Goal: Task Accomplishment & Management: Manage account settings

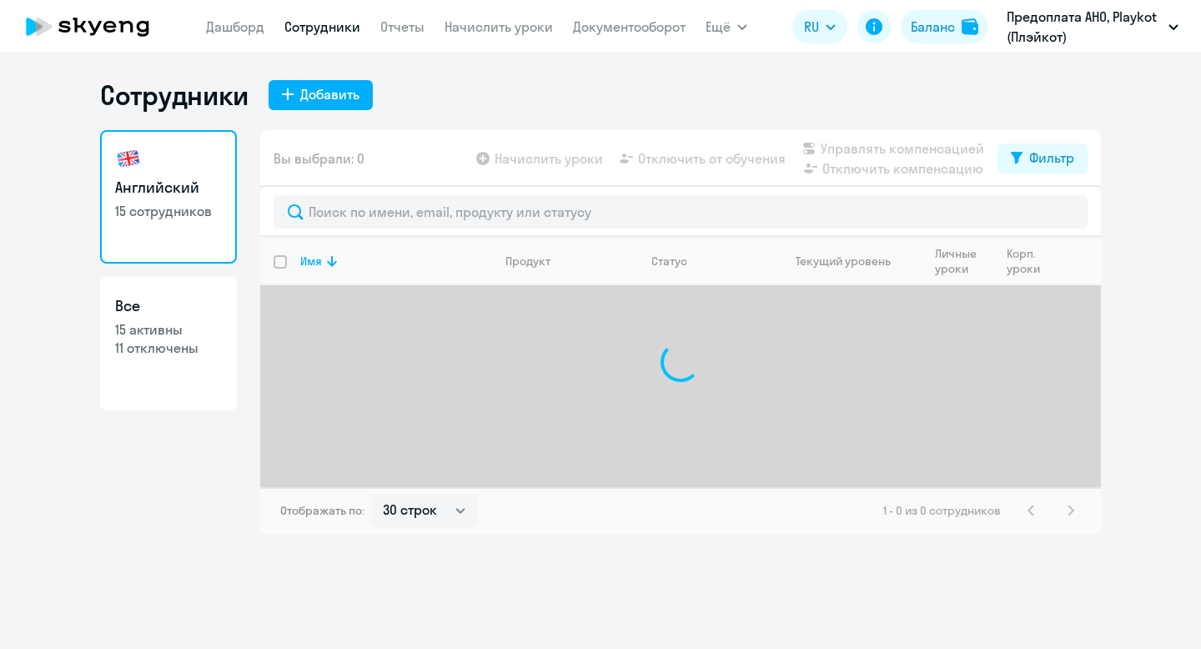
select select "30"
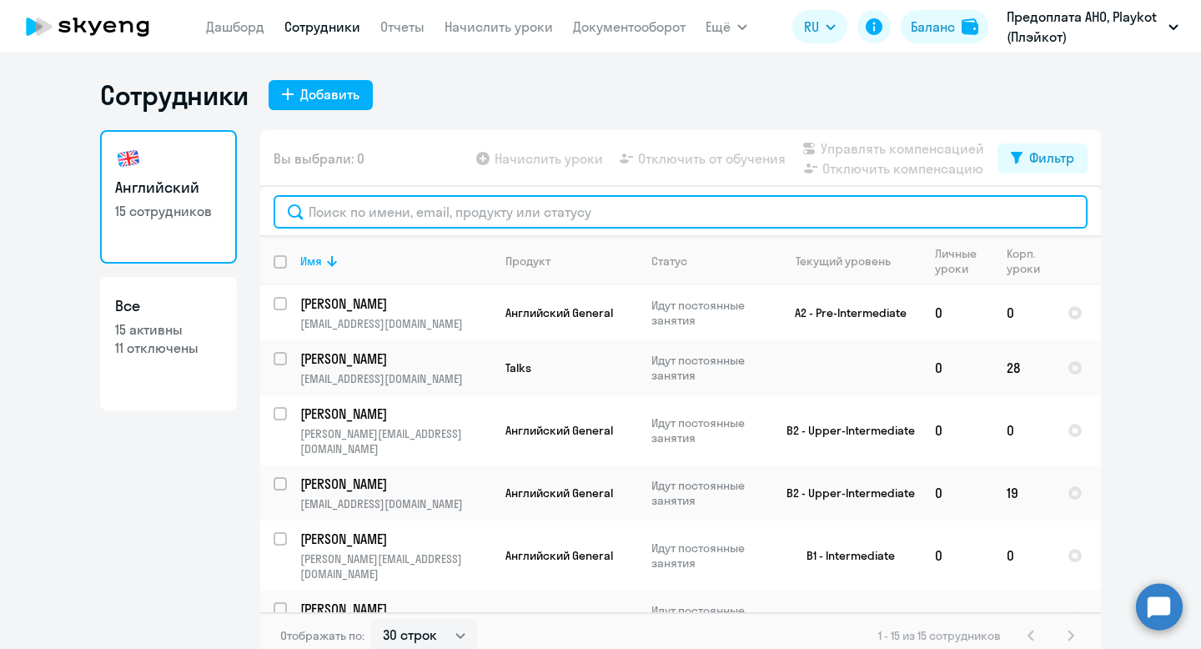
click at [383, 221] on input "text" at bounding box center [681, 211] width 814 height 33
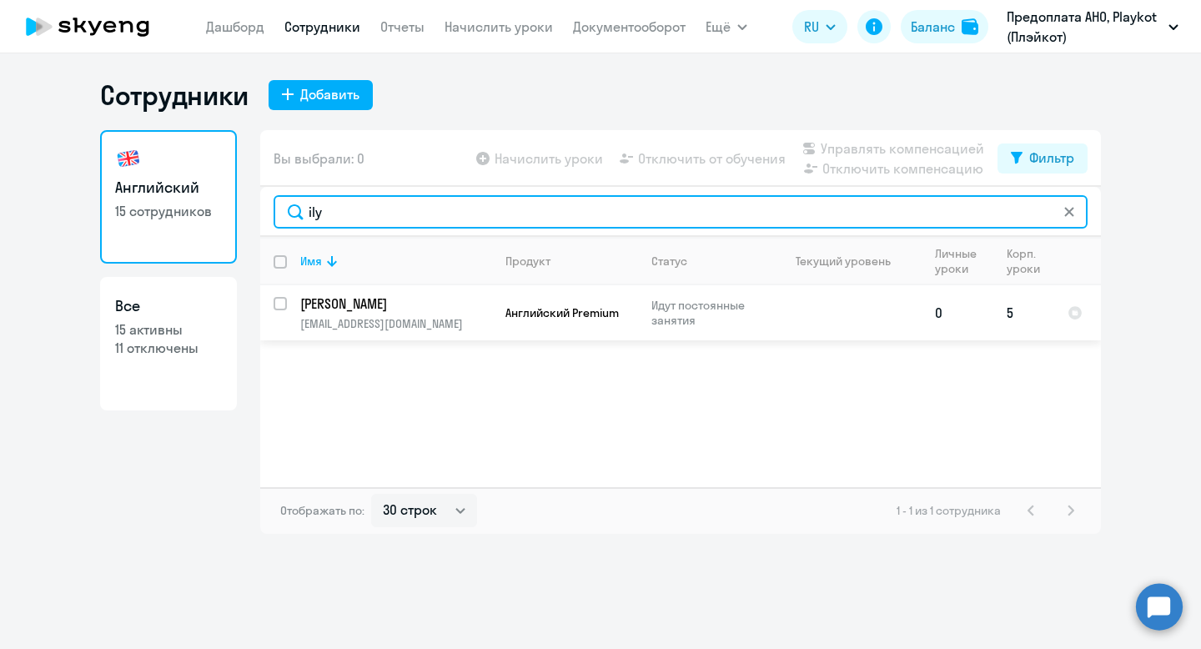
type input "ily"
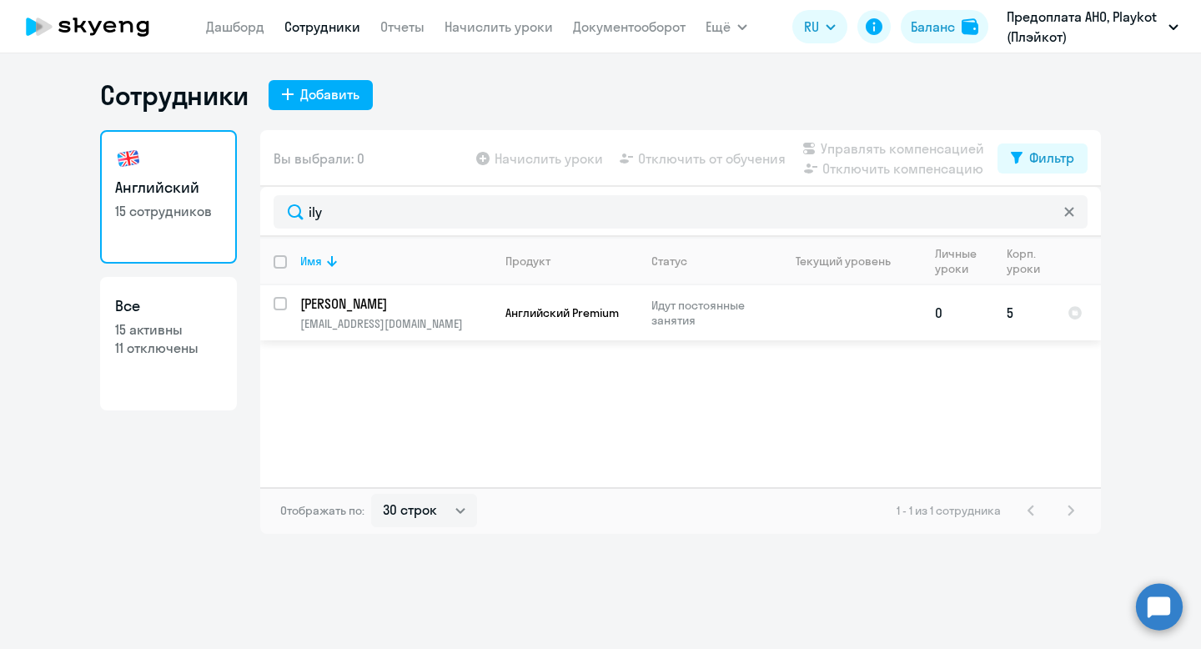
click at [1008, 310] on td "5" at bounding box center [1023, 312] width 61 height 55
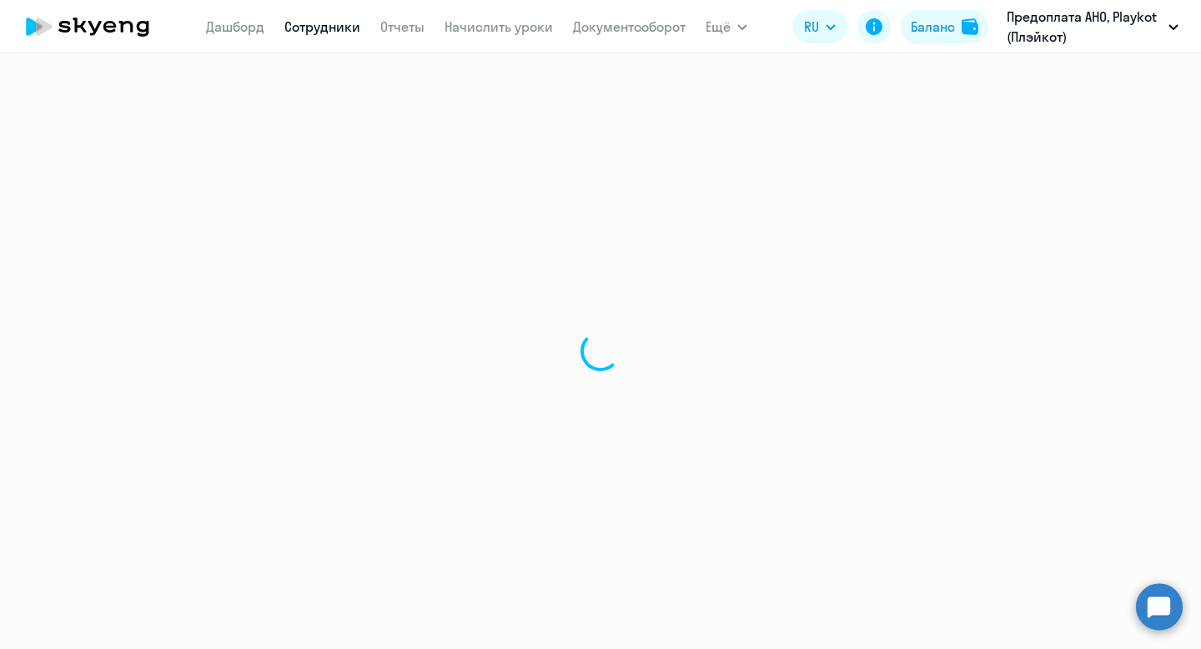
select select "english"
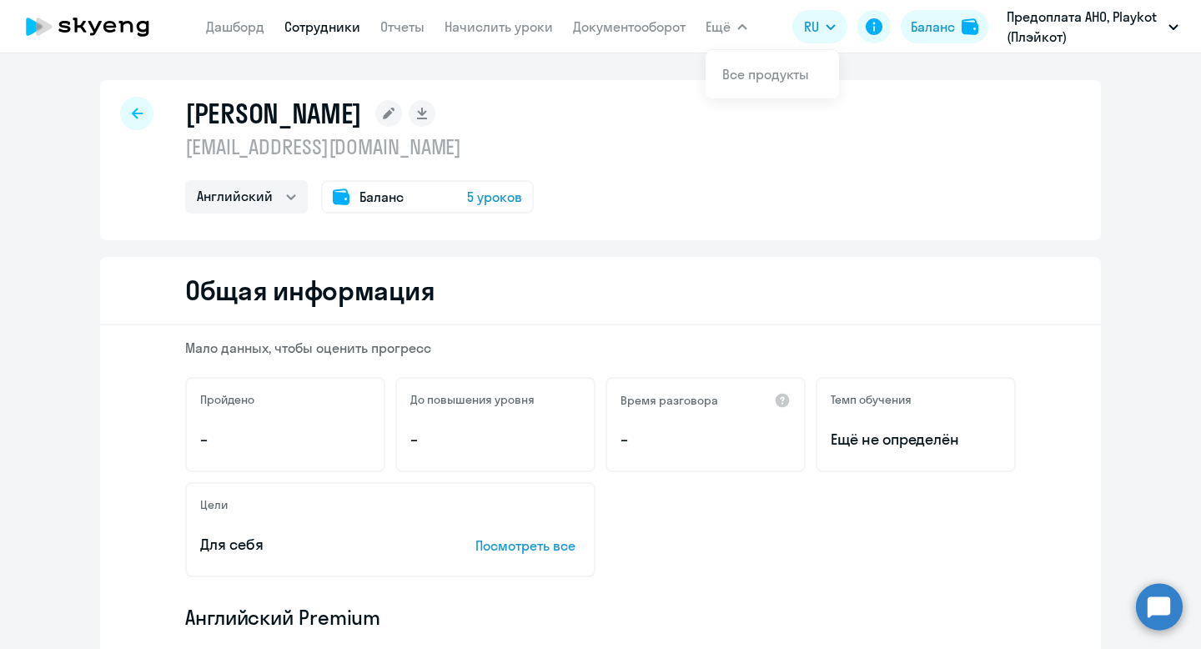
click at [339, 22] on link "Сотрудники" at bounding box center [322, 26] width 76 height 17
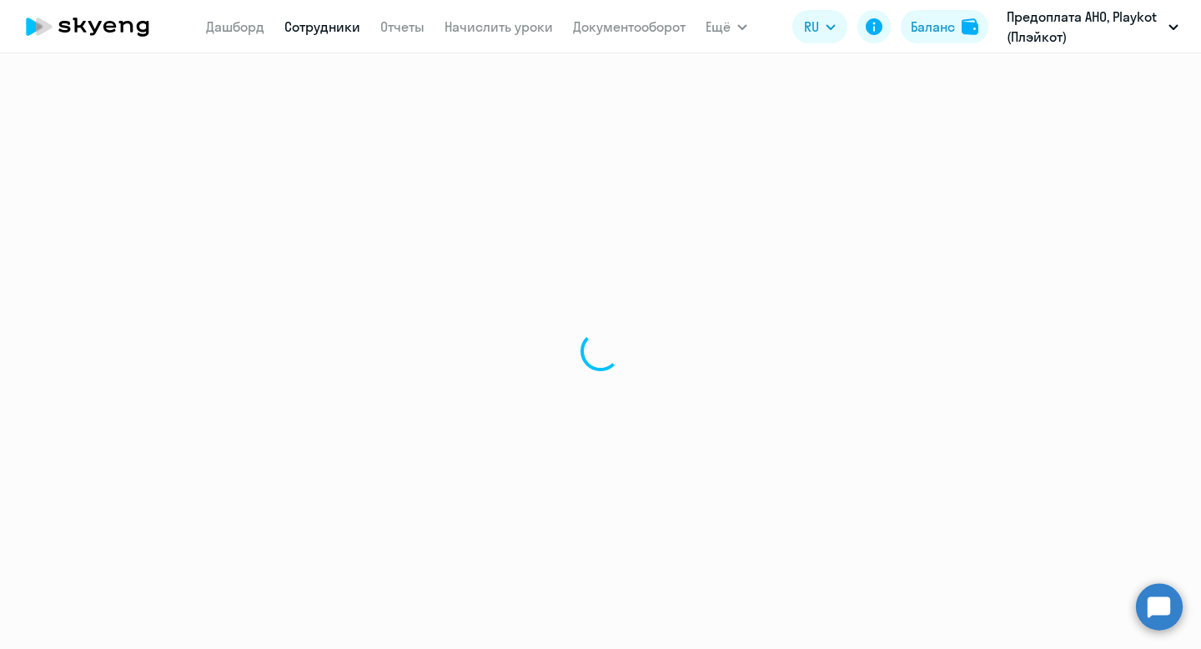
select select "30"
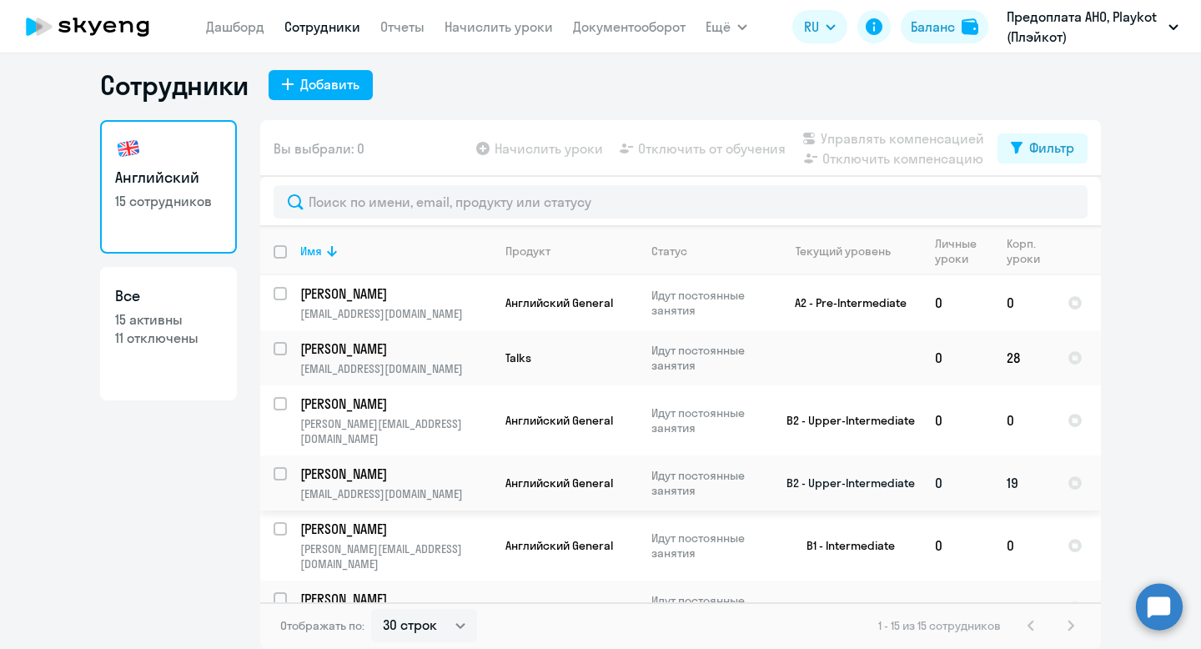
click at [740, 470] on p "Идут постоянные занятия" at bounding box center [708, 483] width 114 height 30
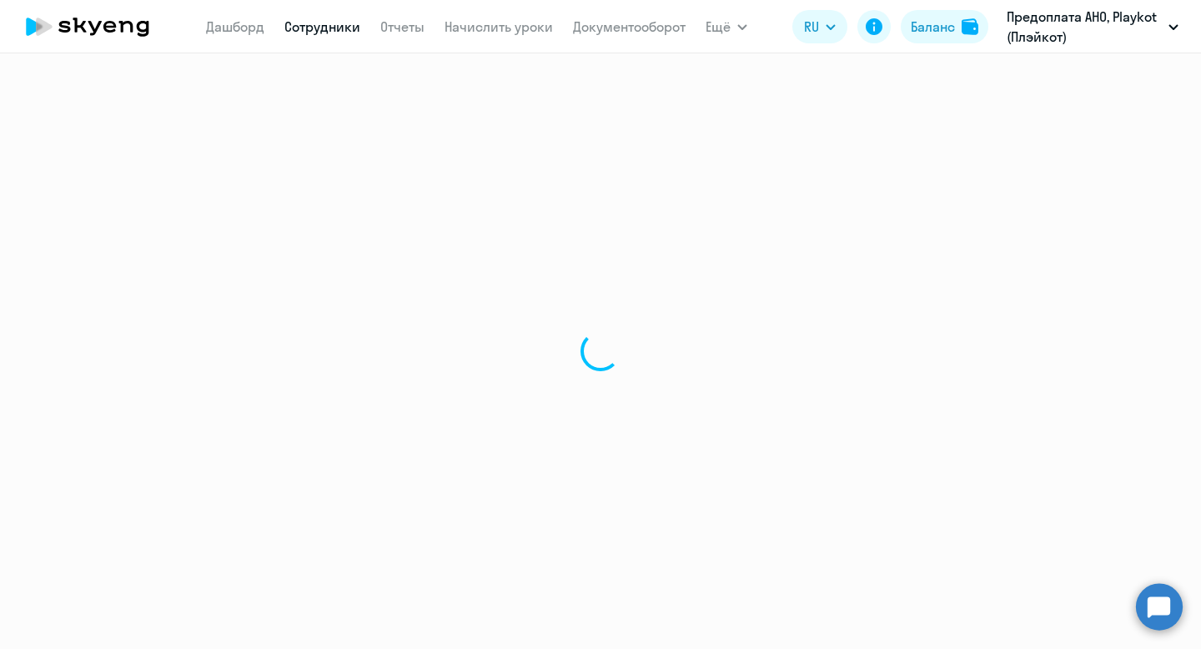
select select "english"
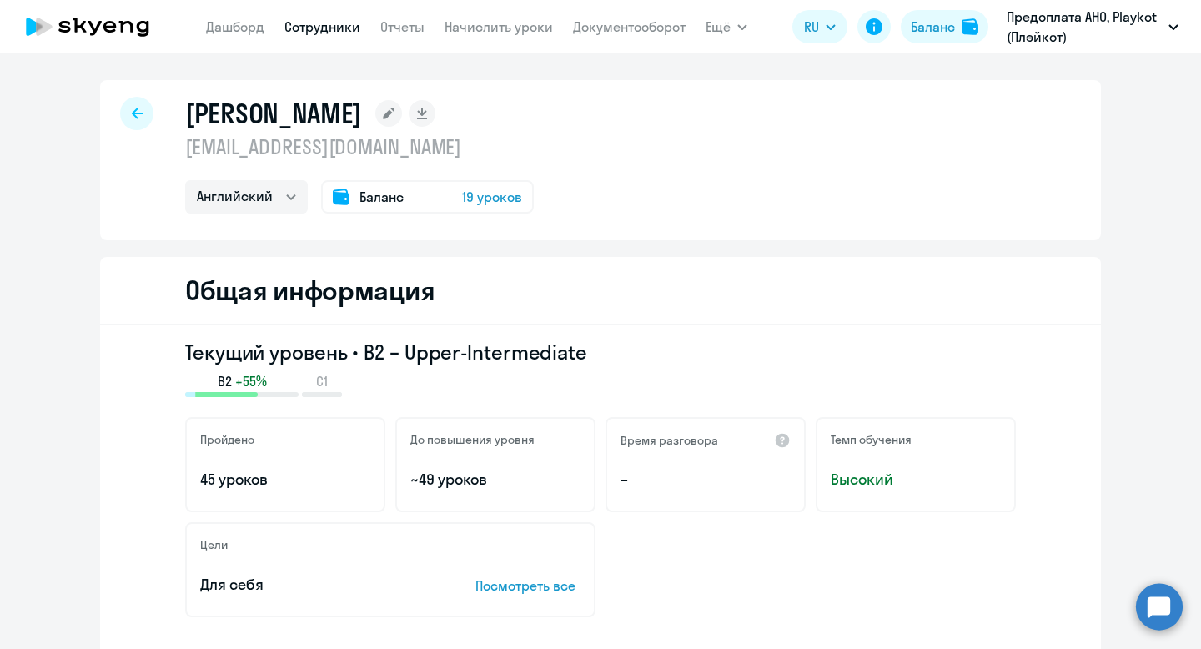
click at [388, 201] on span "Баланс" at bounding box center [381, 197] width 44 height 20
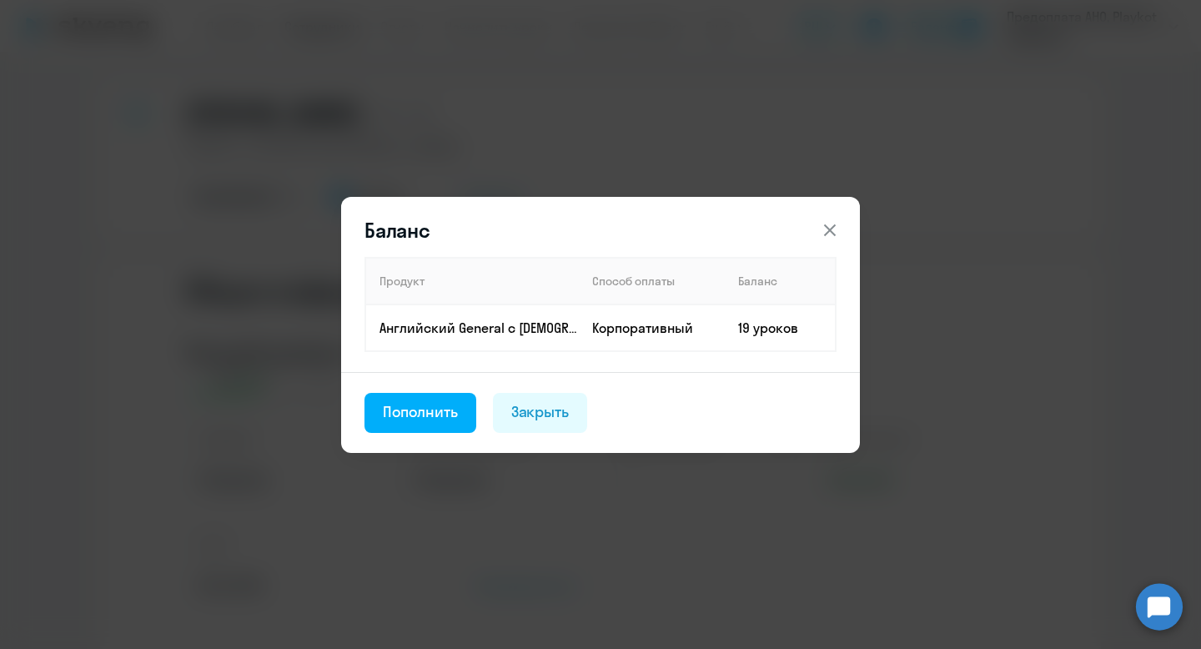
click at [415, 83] on div "Баланс Продукт Способ оплаты Баланс Английский General с [DEMOGRAPHIC_DATA] пре…" at bounding box center [600, 324] width 1201 height 649
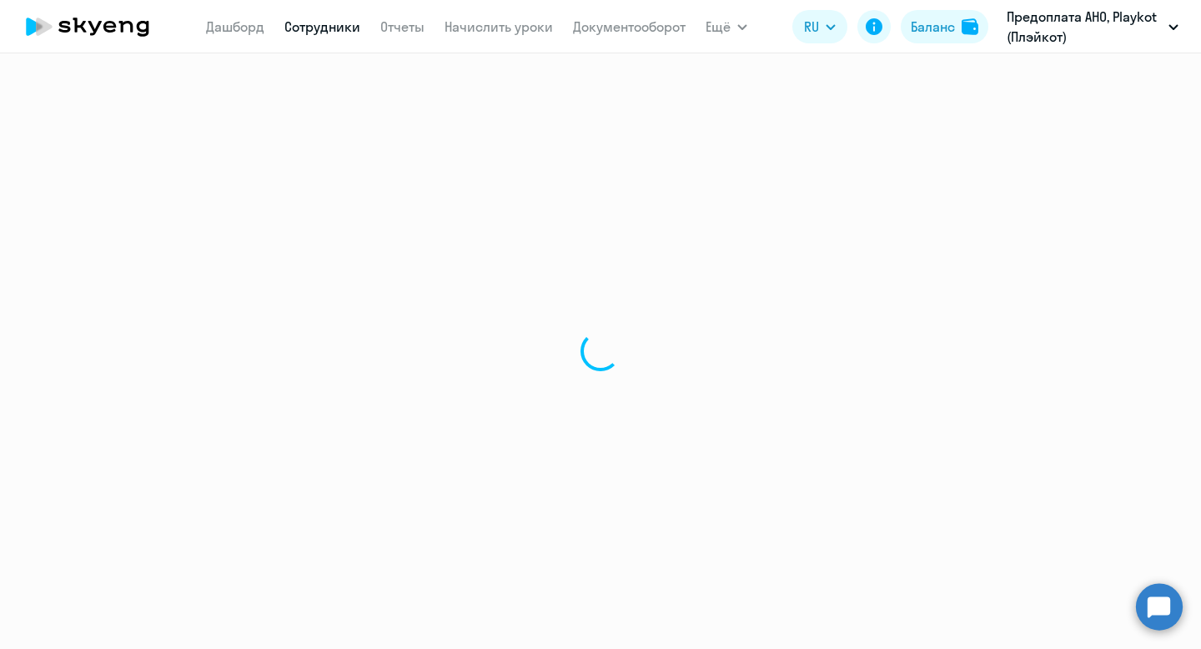
select select "30"
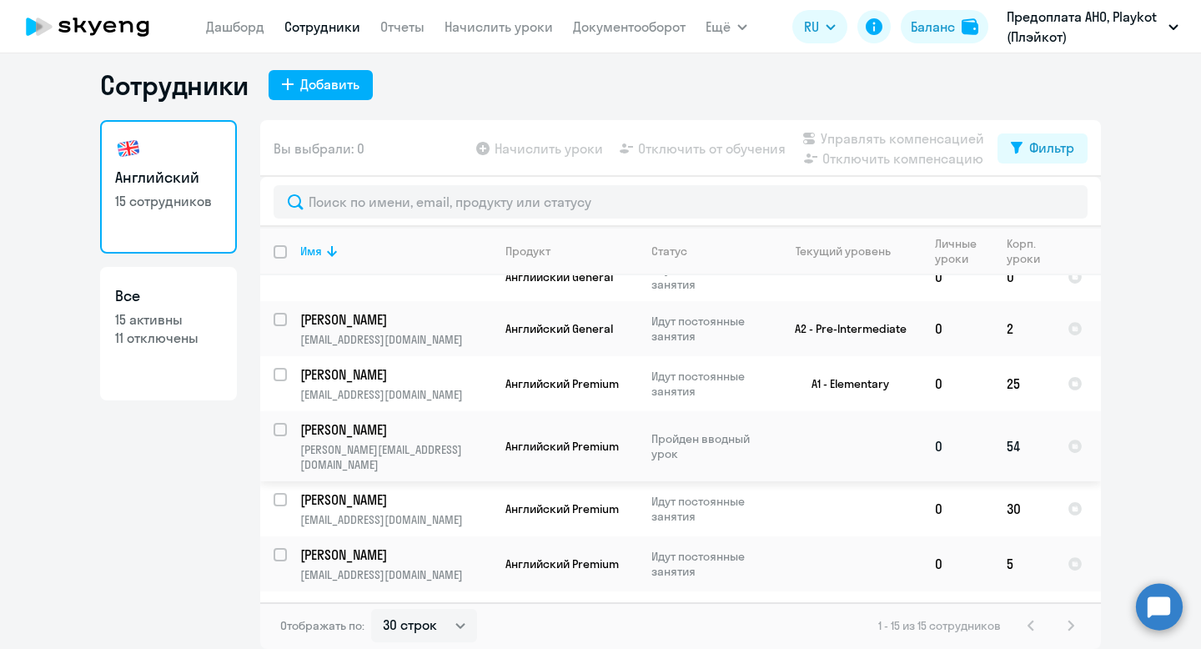
scroll to position [533, 0]
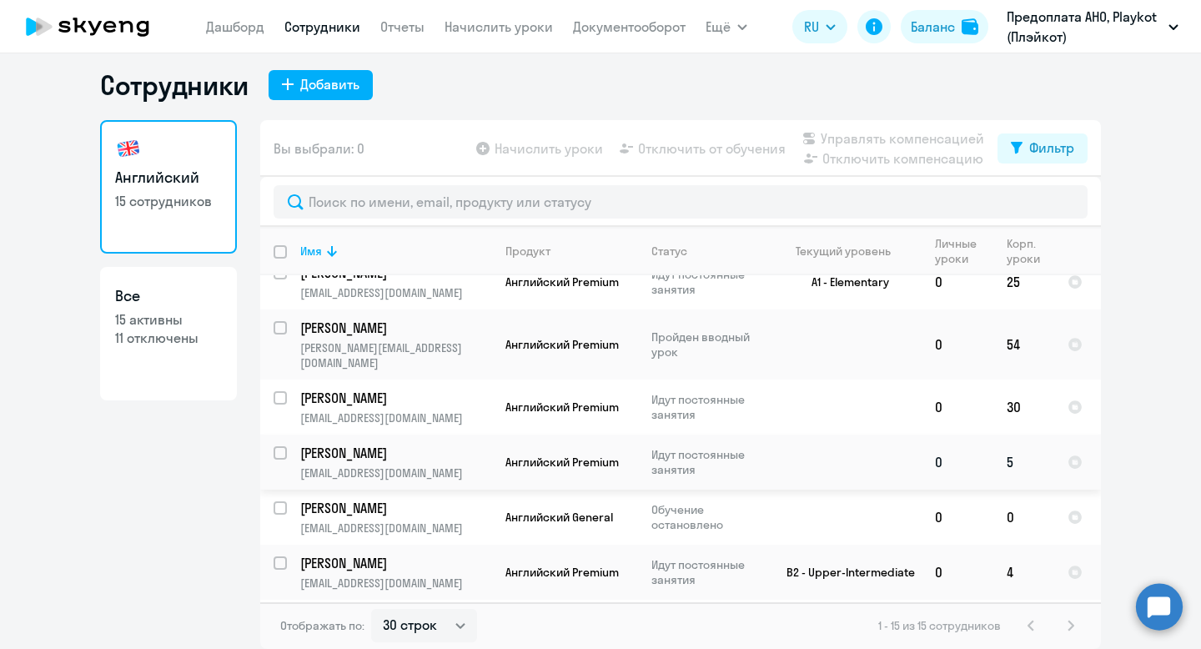
click at [964, 435] on td "0" at bounding box center [958, 462] width 72 height 55
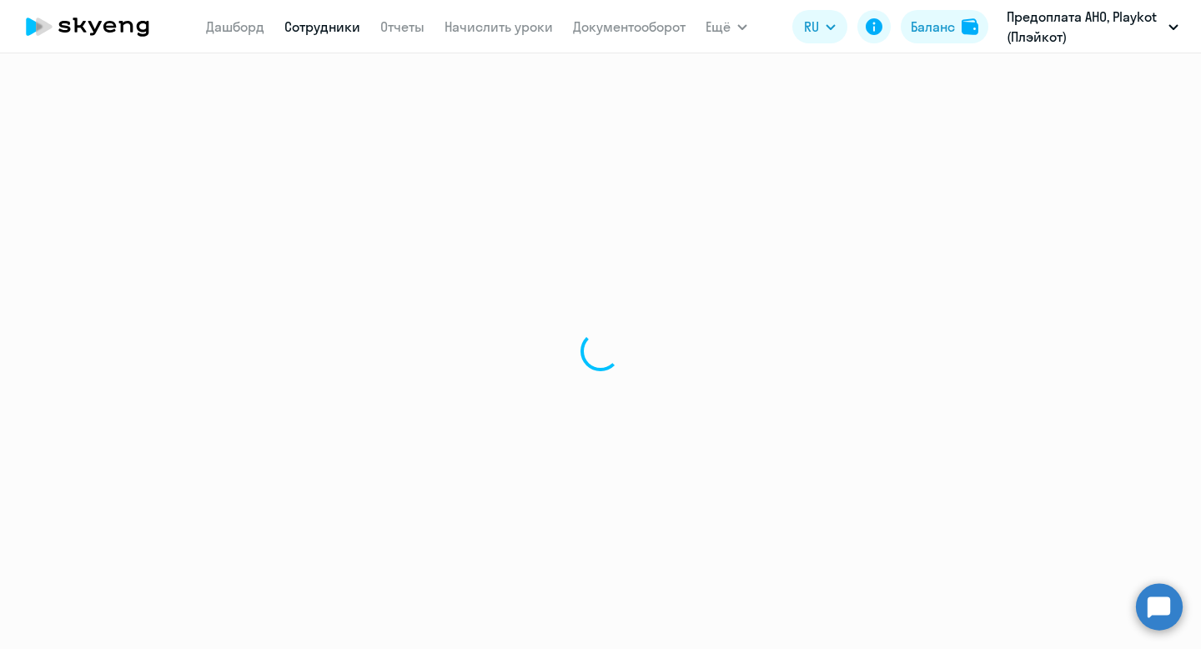
select select "english"
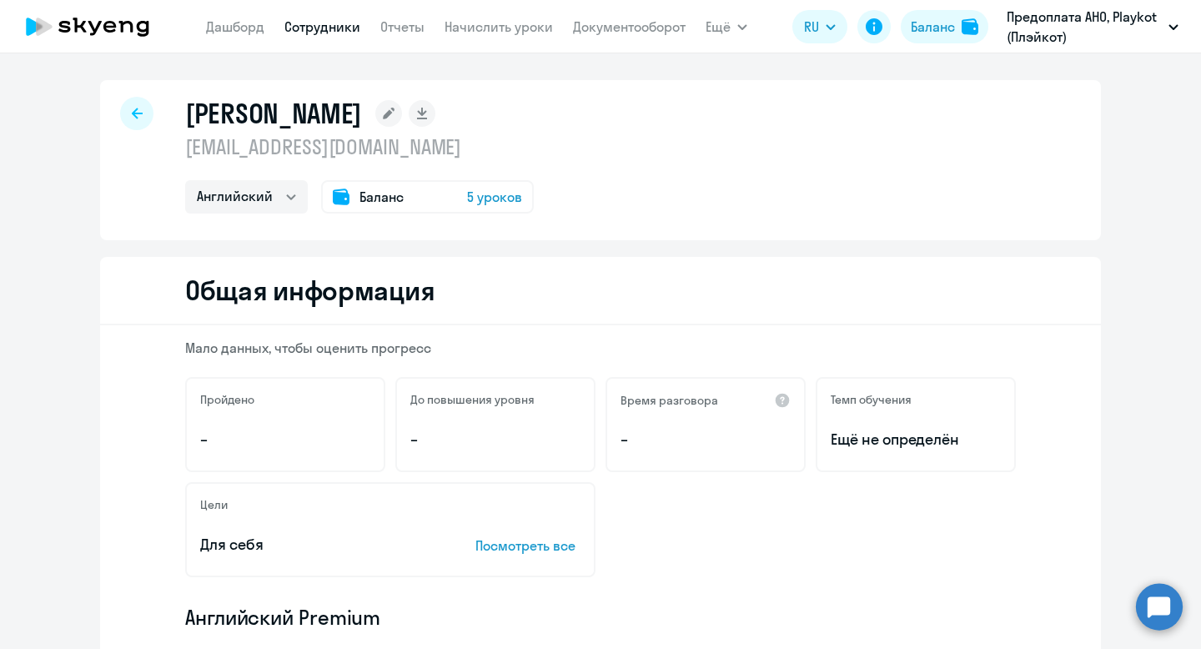
click at [487, 196] on span "5 уроков" at bounding box center [494, 197] width 55 height 20
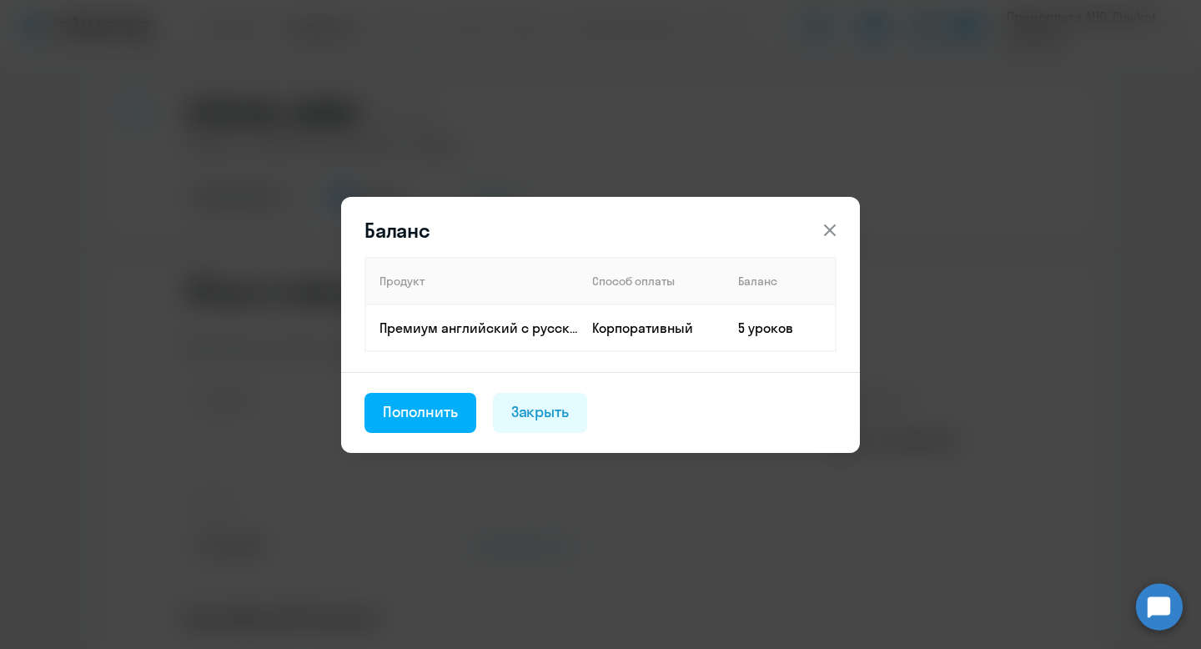
click at [551, 117] on div "Баланс Продукт Способ оплаты Баланс Премиум [DEMOGRAPHIC_DATA] с русскоговорящи…" at bounding box center [600, 324] width 807 height 467
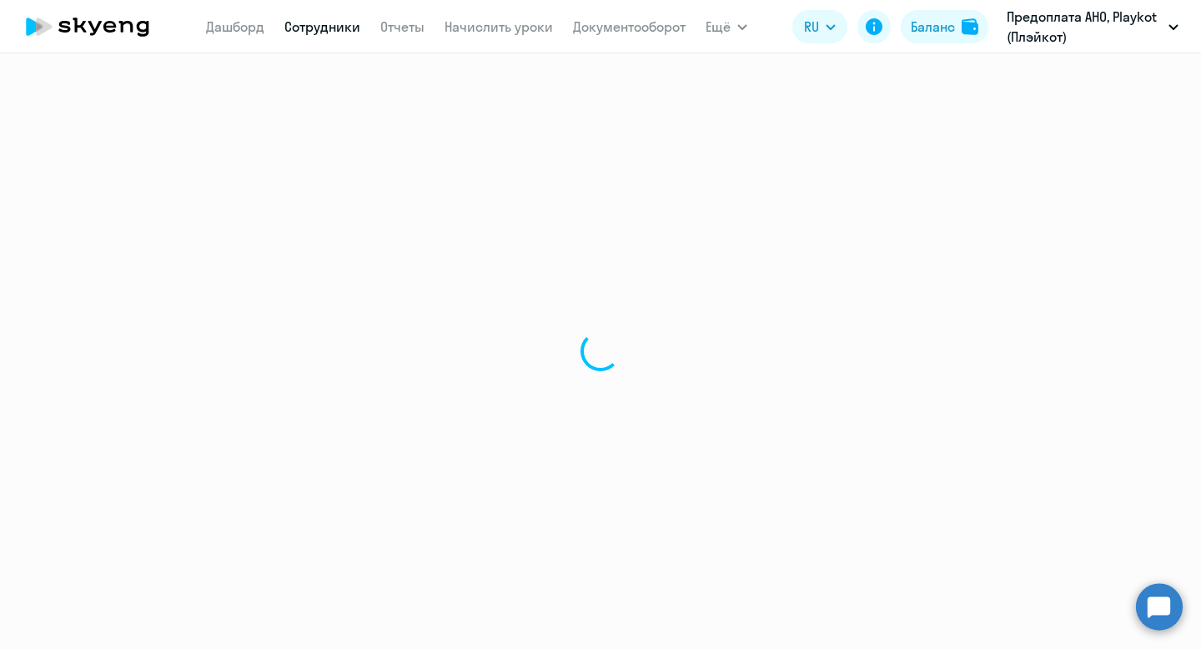
select select "30"
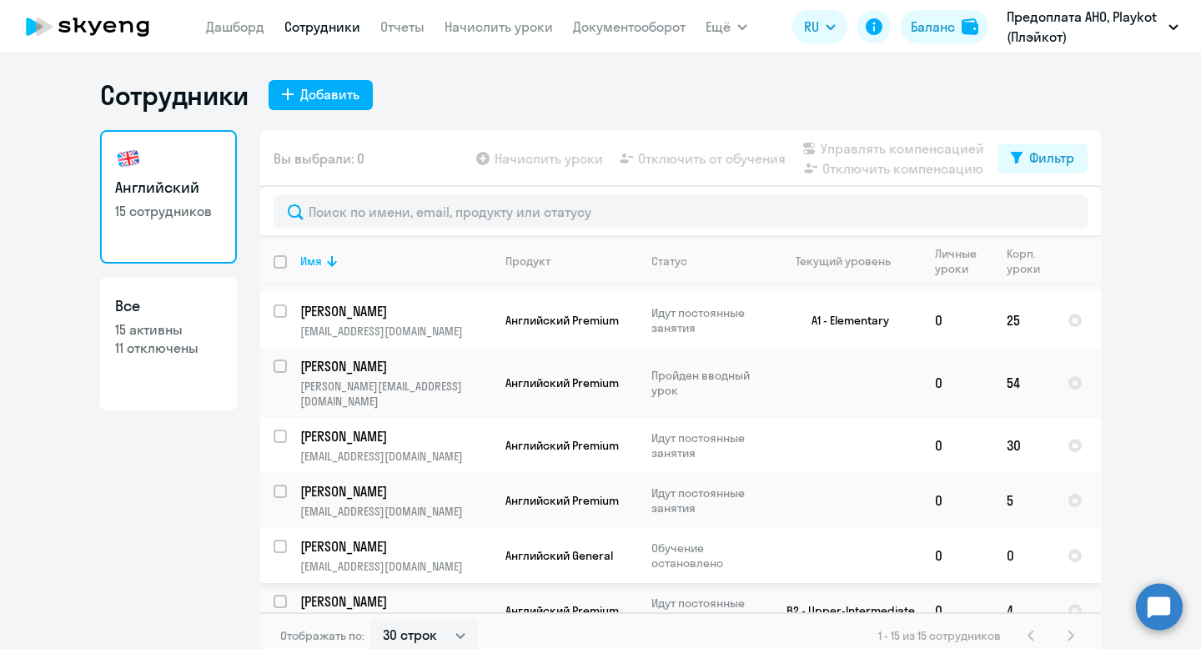
scroll to position [497, 0]
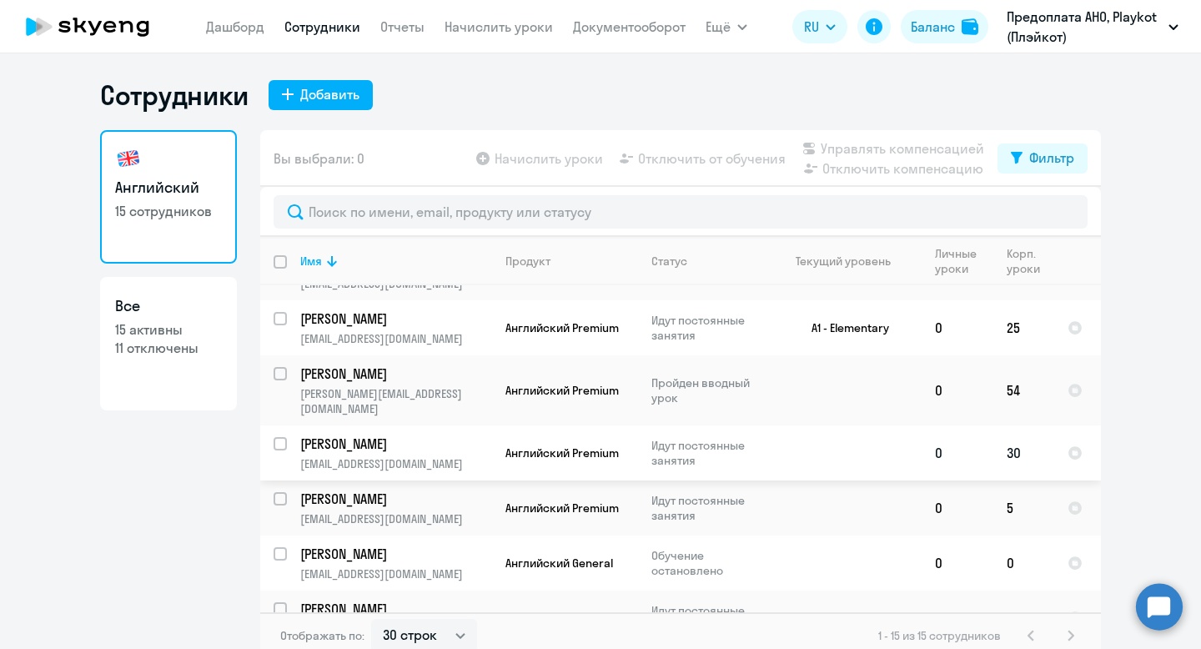
click at [283, 437] on input "select row 22434299" at bounding box center [290, 453] width 33 height 33
checkbox input "true"
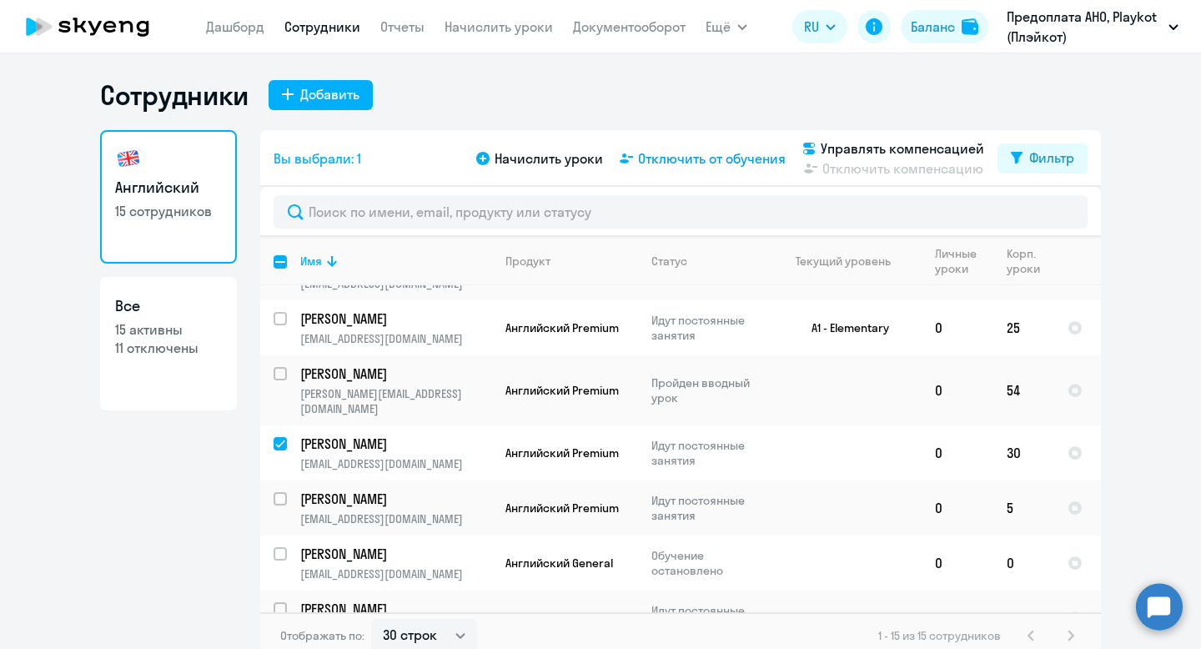
click at [697, 153] on span "Отключить от обучения" at bounding box center [712, 158] width 148 height 20
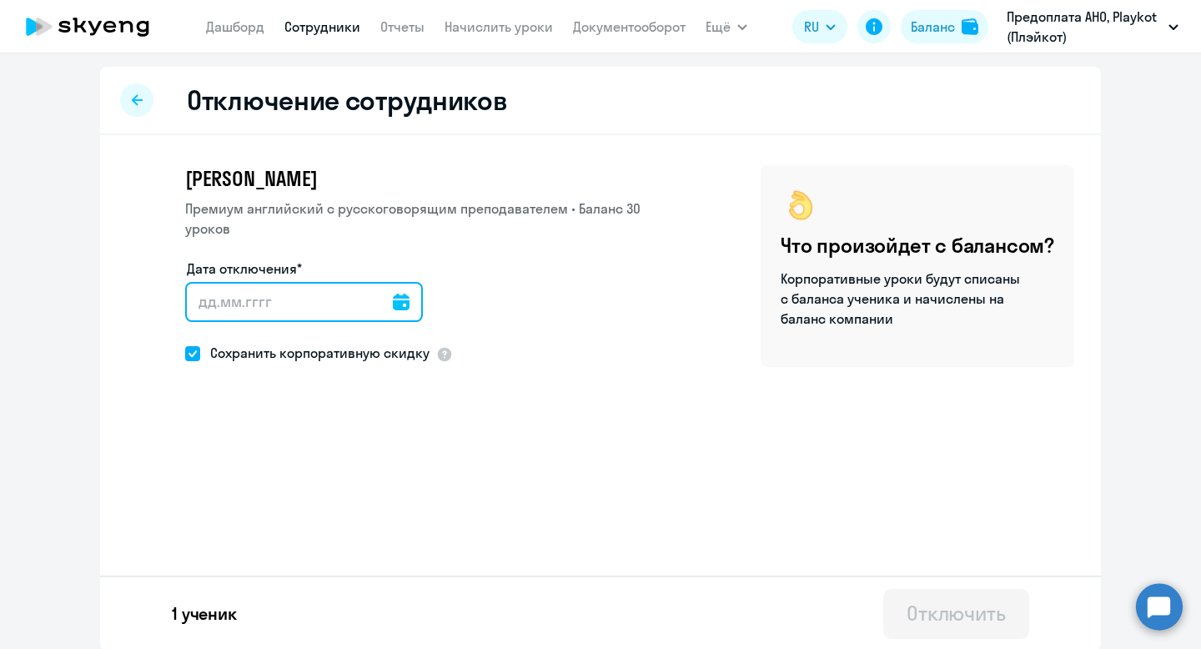
click at [252, 307] on input "Дата отключения*" at bounding box center [304, 302] width 238 height 40
select select "30"
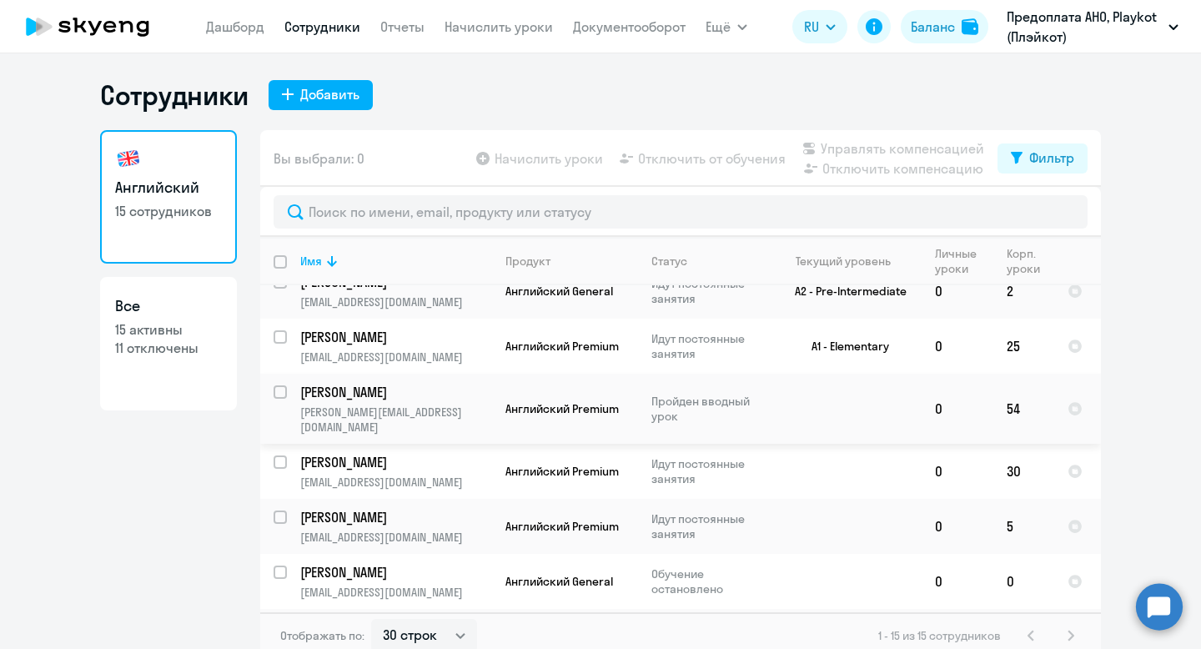
scroll to position [533, 0]
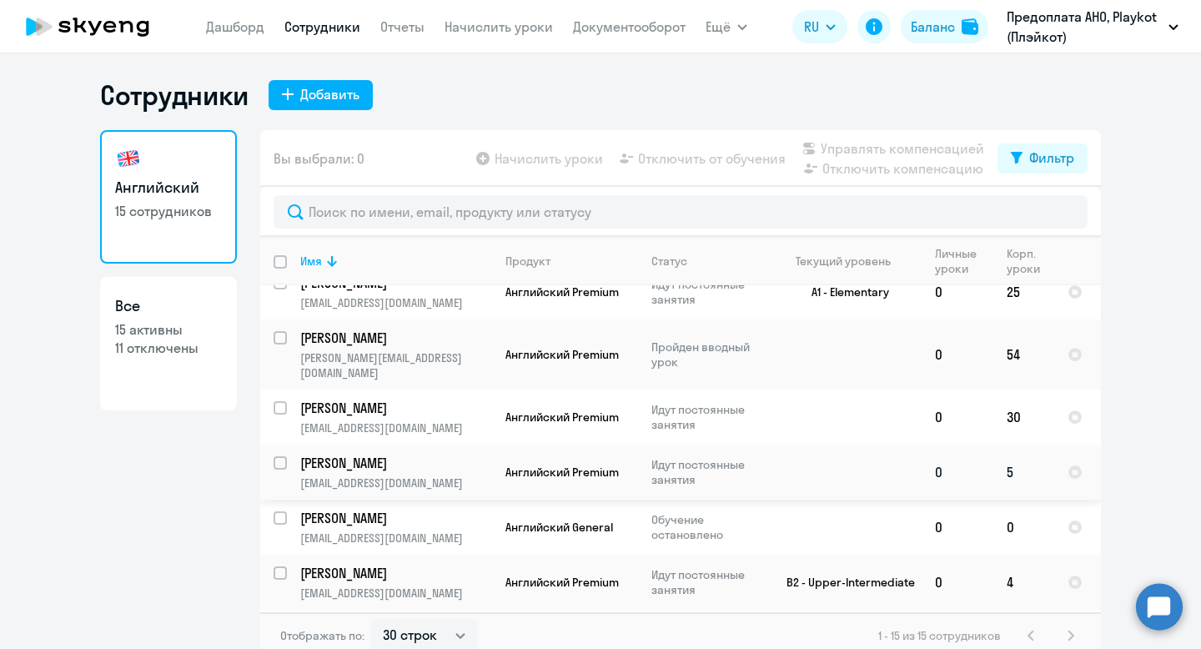
click at [279, 456] on input "select row 19453633" at bounding box center [290, 472] width 33 height 33
checkbox input "true"
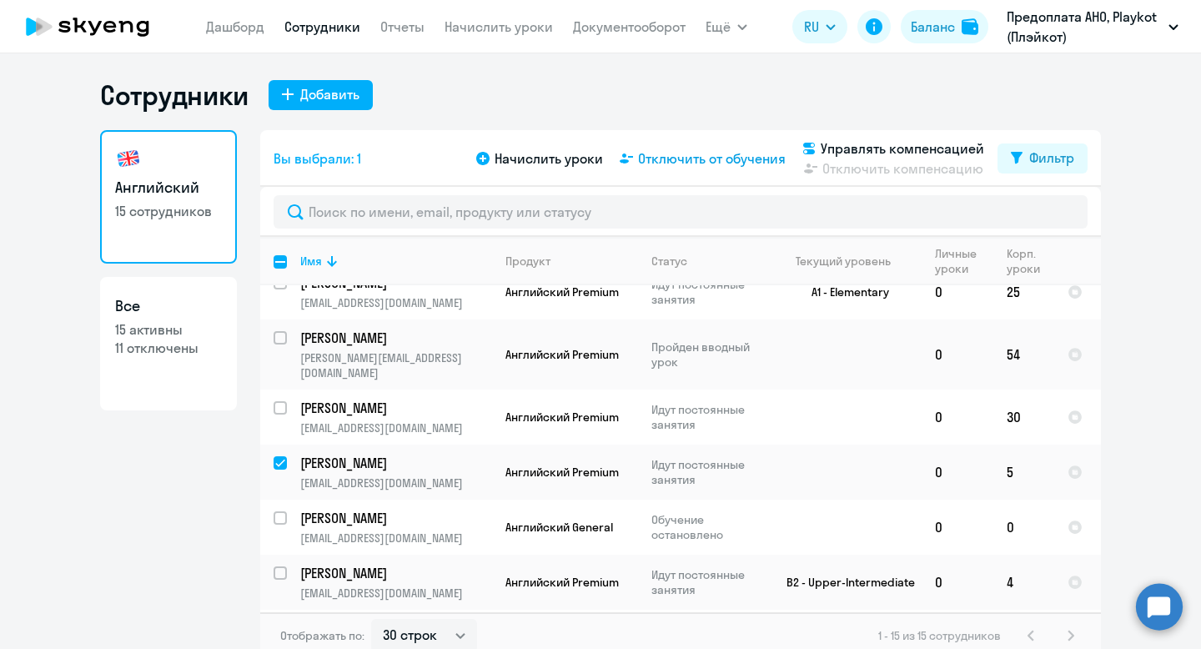
click at [690, 152] on span "Отключить от обучения" at bounding box center [712, 158] width 148 height 20
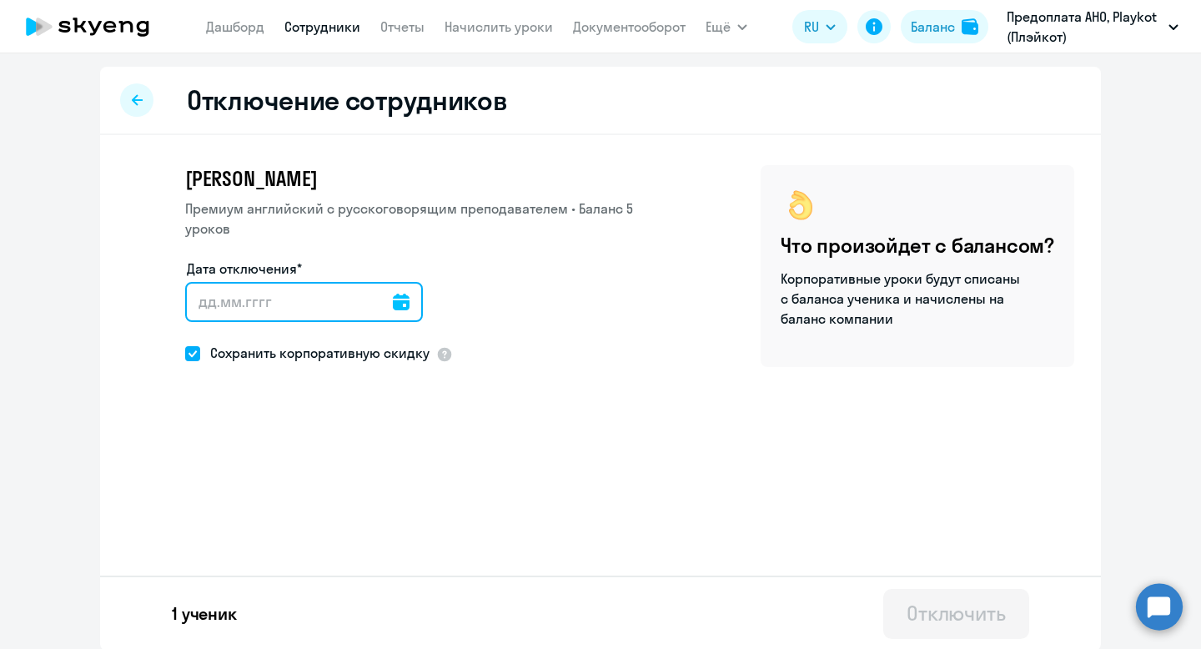
click at [249, 286] on input "Дата отключения*" at bounding box center [304, 302] width 238 height 40
type input "[DATE]"
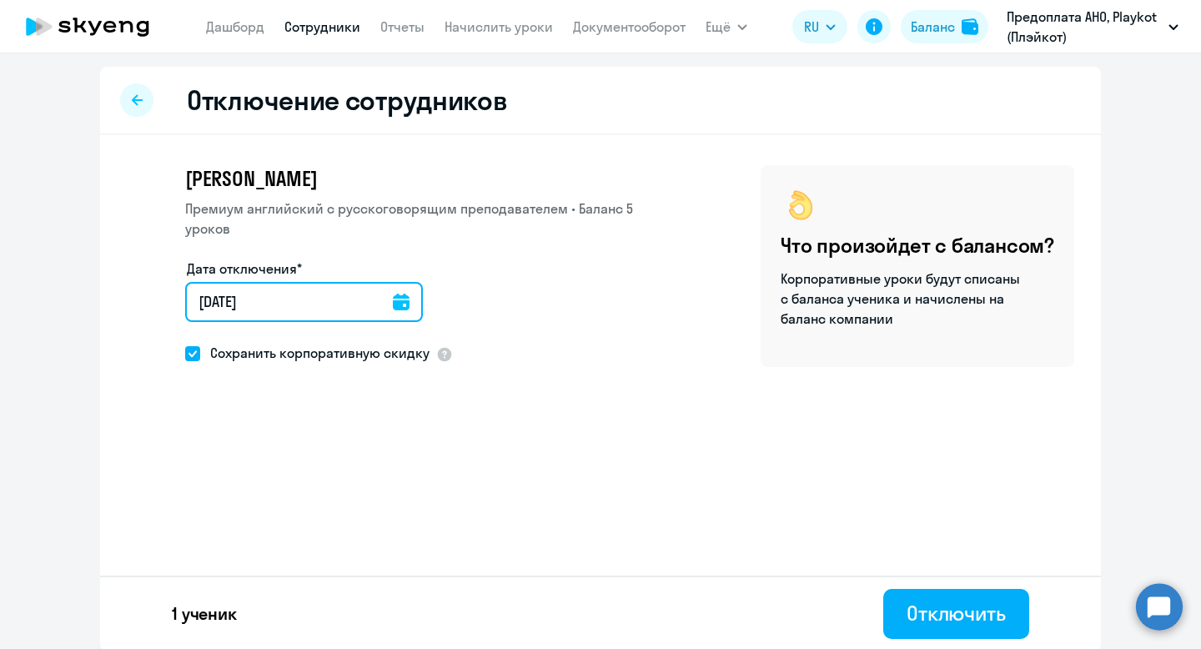
type input "[DATE]"
click at [480, 342] on div "Сохранить корпоративную скидку" at bounding box center [430, 354] width 490 height 25
click at [192, 346] on span at bounding box center [192, 353] width 15 height 15
click at [185, 353] on input "Сохранить корпоративную скидку" at bounding box center [184, 353] width 1 height 1
checkbox input "false"
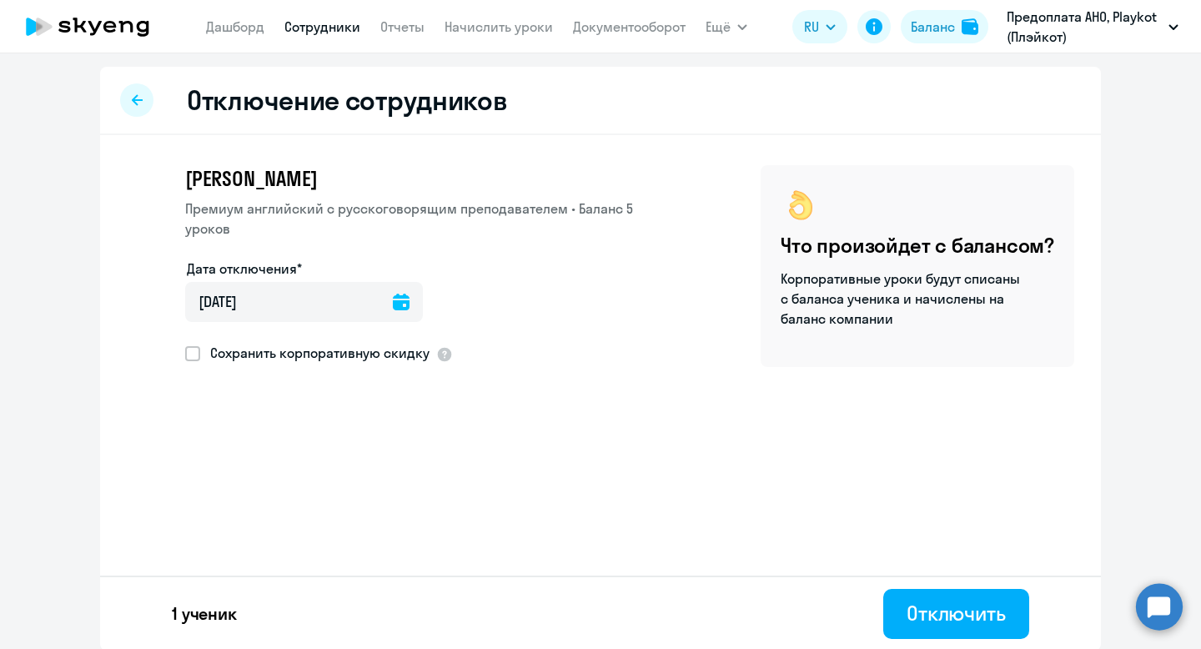
scroll to position [2, 0]
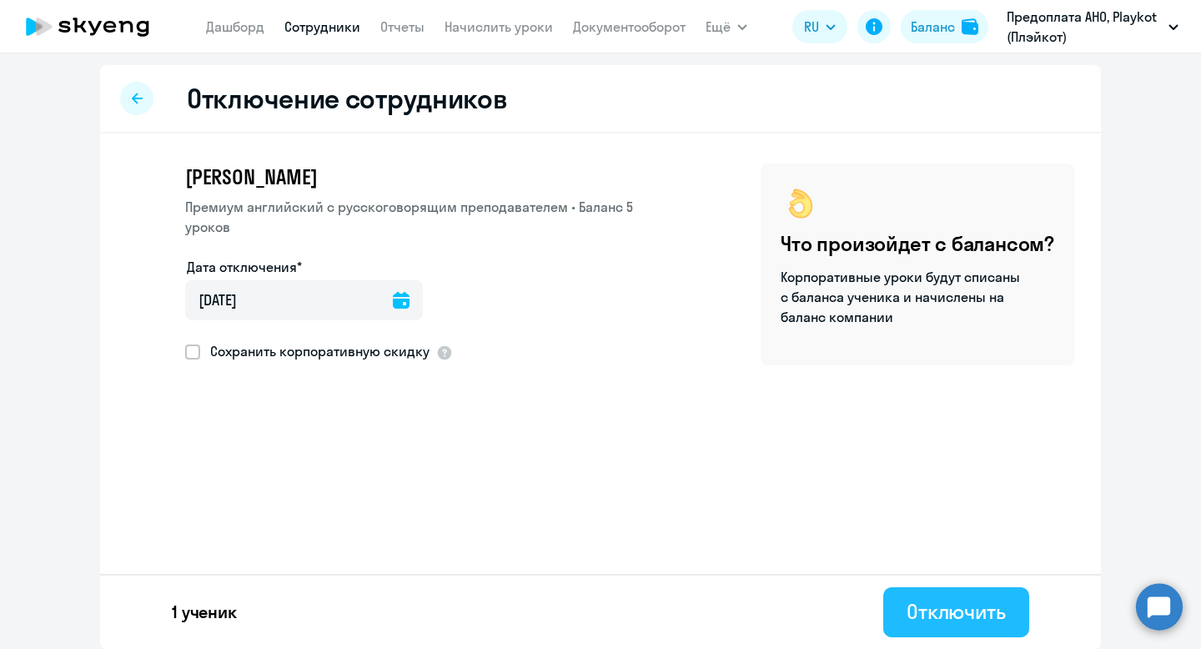
click at [973, 626] on button "Отключить" at bounding box center [956, 612] width 146 height 50
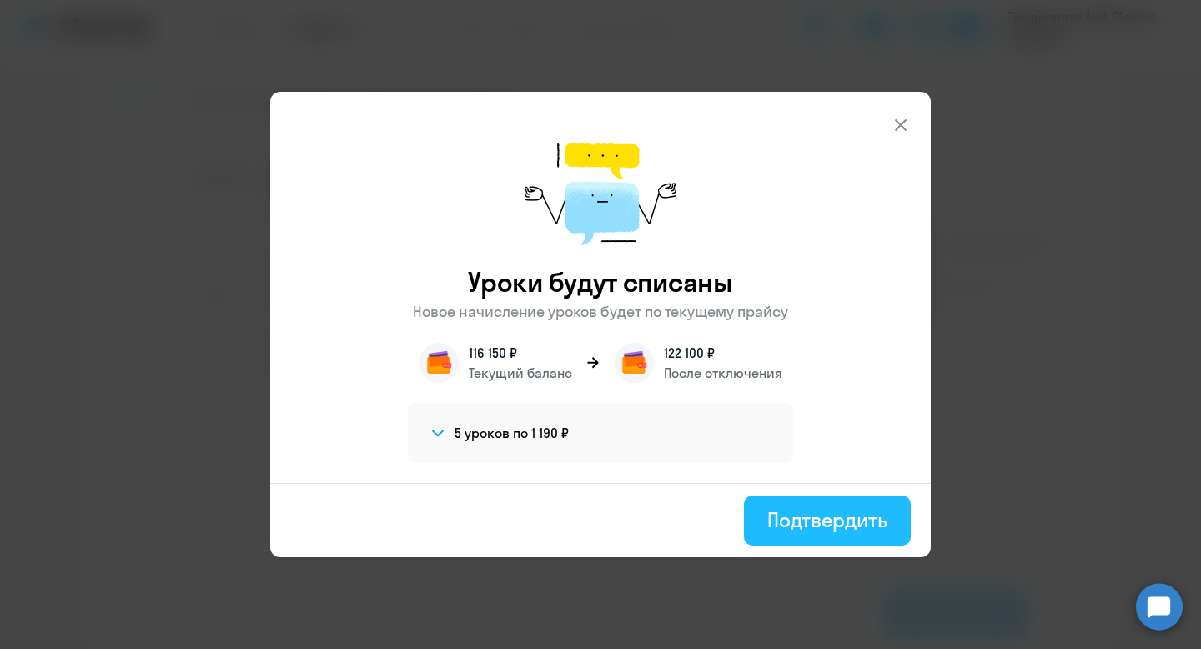
click at [844, 524] on div "Подтвердить" at bounding box center [827, 519] width 120 height 27
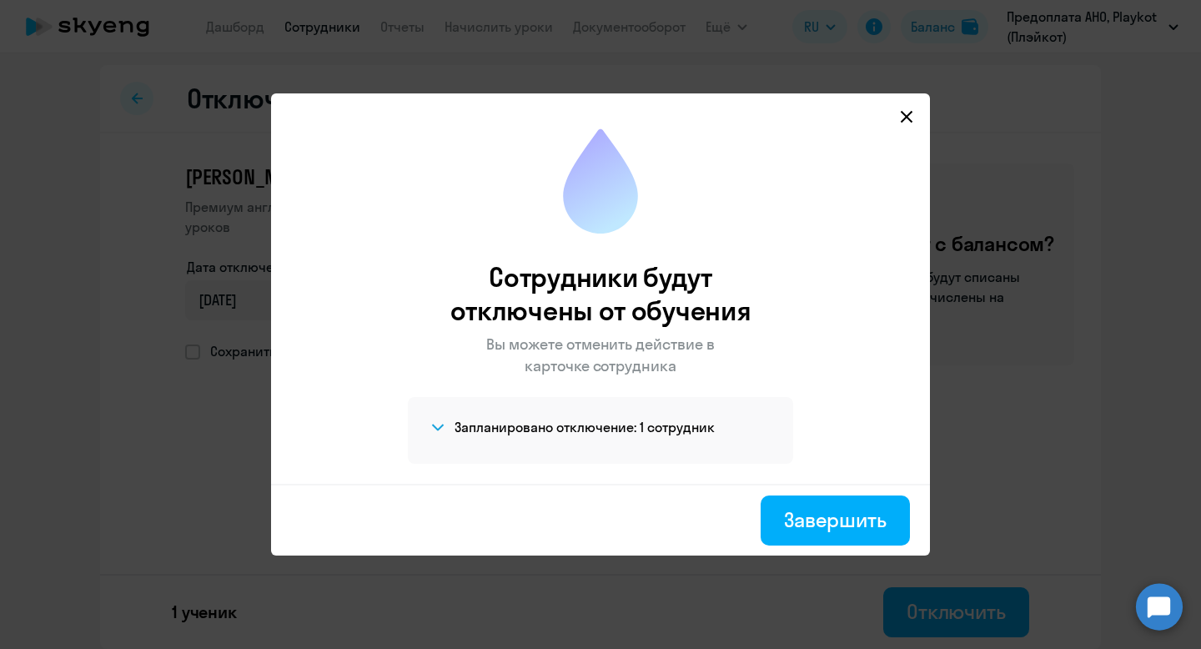
click at [844, 524] on div "Завершить" at bounding box center [835, 519] width 103 height 27
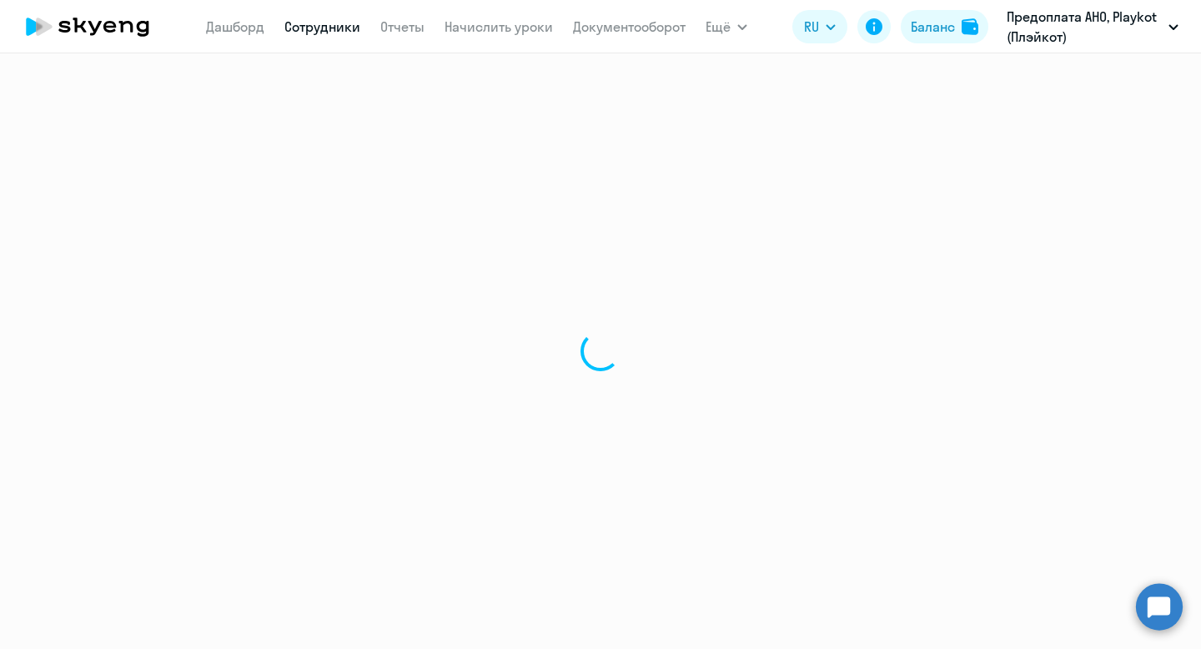
select select "30"
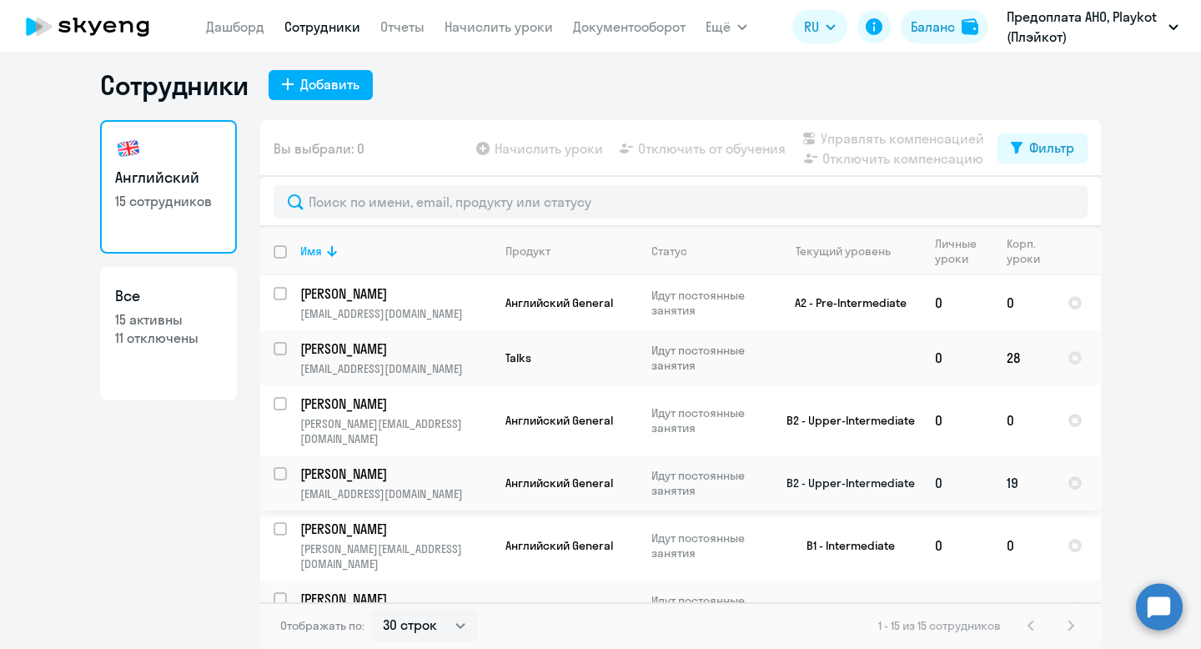
click at [852, 464] on td "B2 - Upper-Intermediate" at bounding box center [844, 482] width 155 height 55
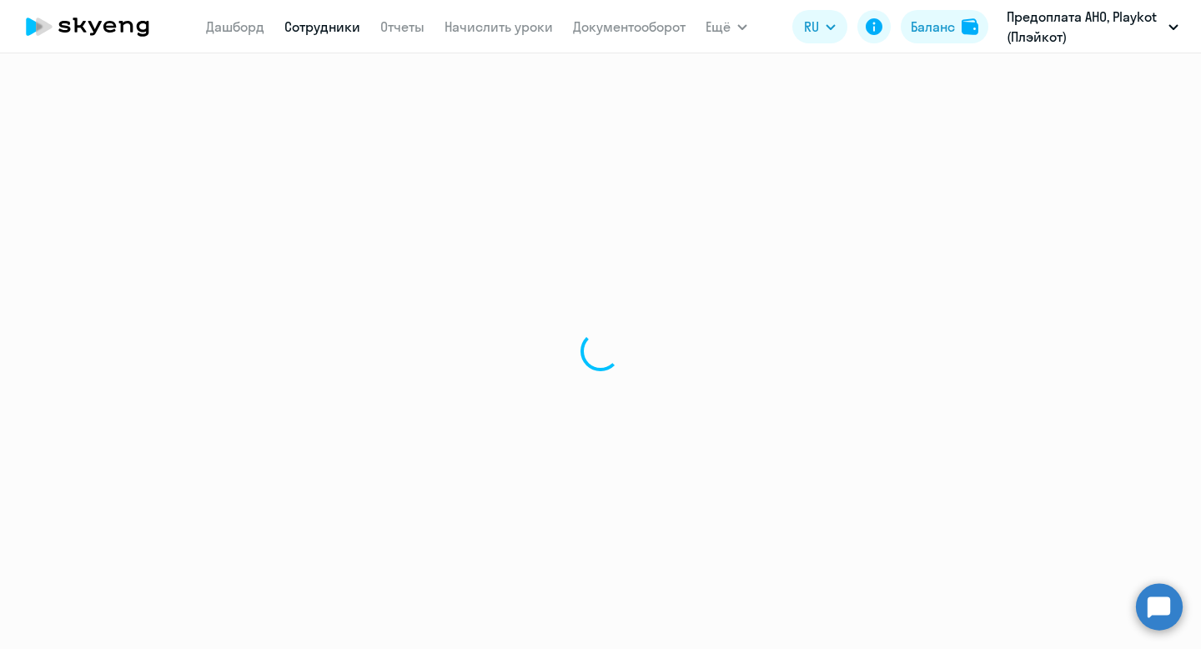
select select "english"
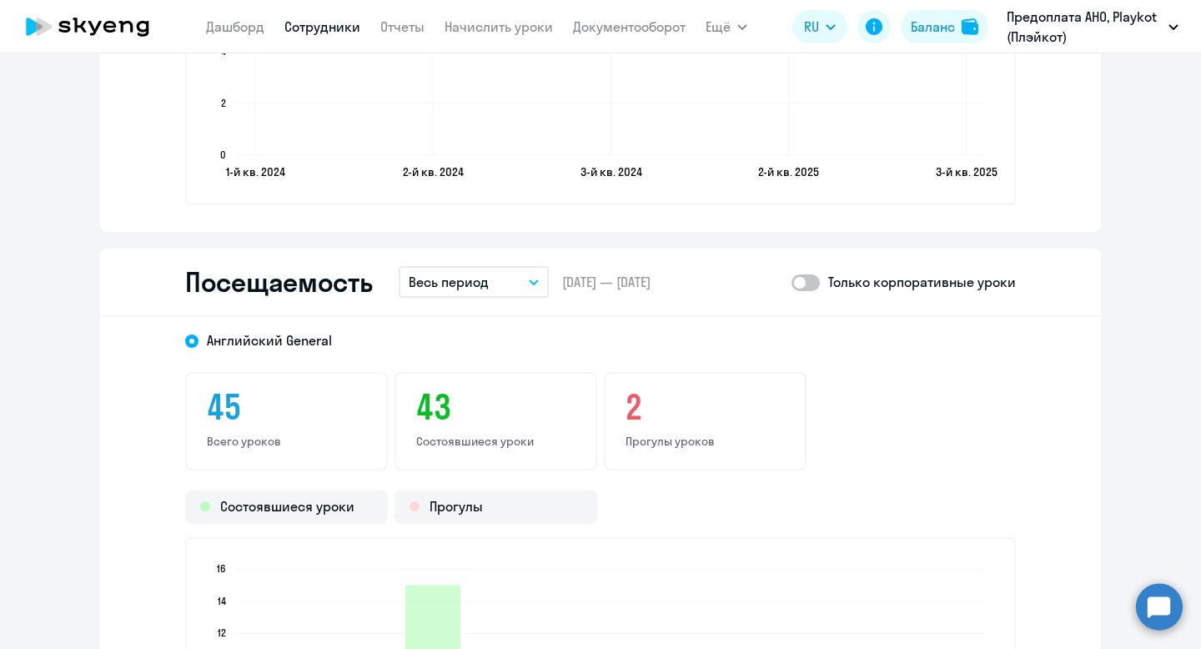
scroll to position [1958, 0]
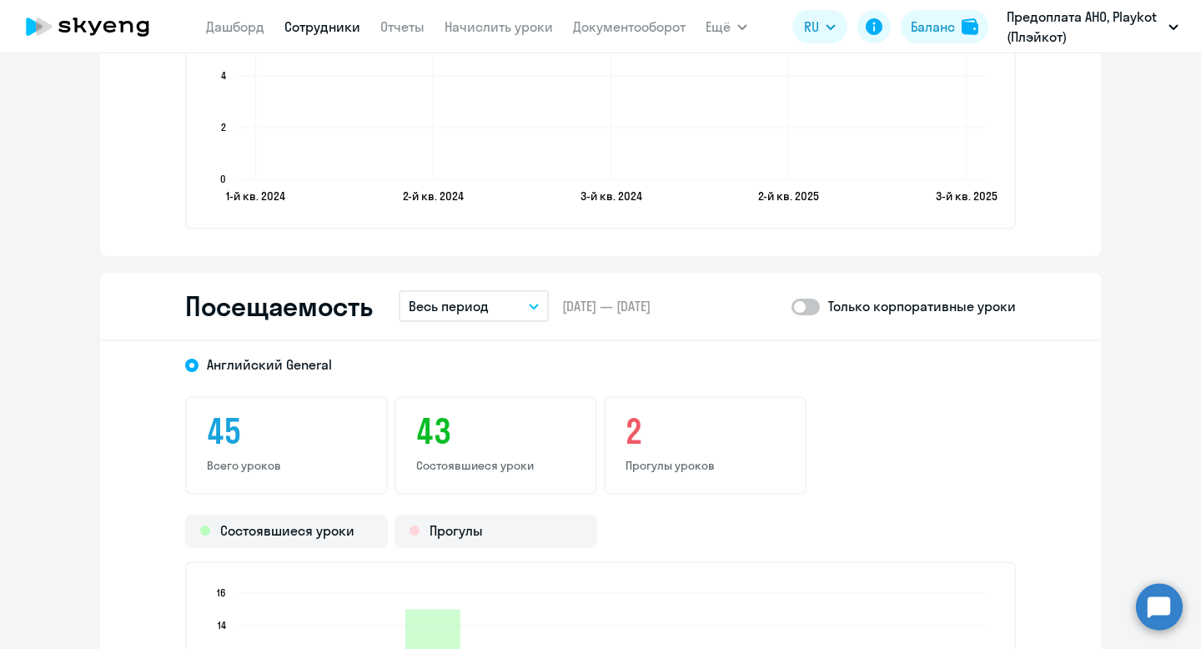
drag, startPoint x: 821, startPoint y: 317, endPoint x: 693, endPoint y: 317, distance: 127.6
click at [693, 317] on div "Посещаемость Весь период – [DATE] — [DATE] Только корпоративные уроки" at bounding box center [600, 307] width 1001 height 68
click at [455, 303] on p "Весь период" at bounding box center [449, 306] width 80 height 20
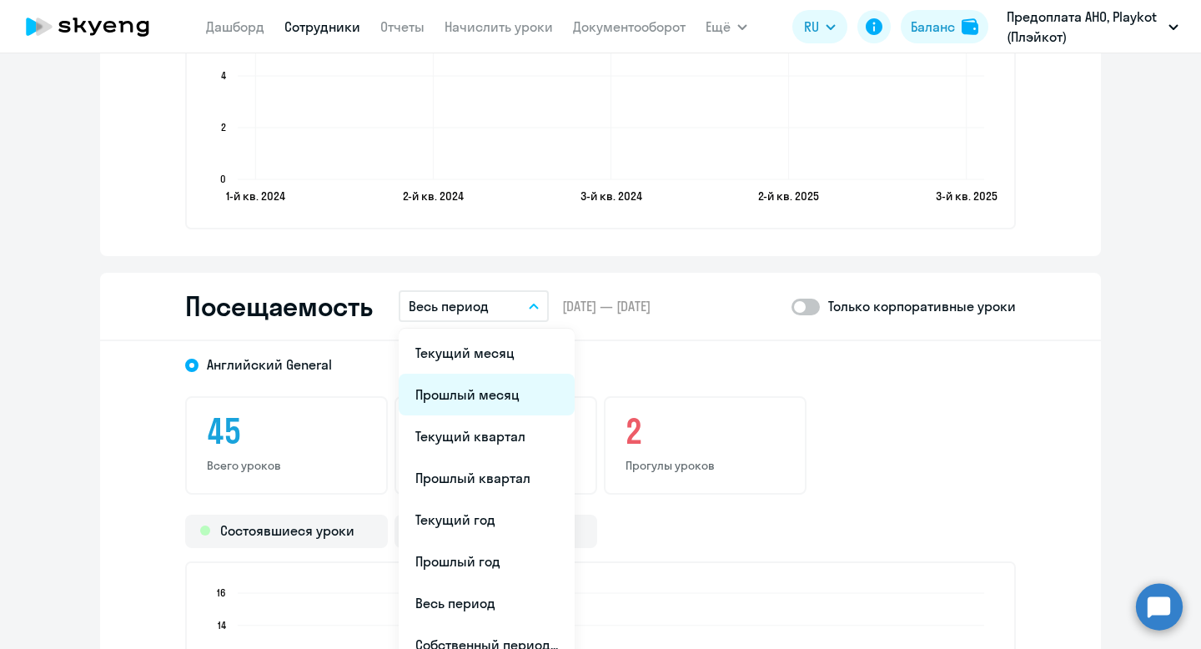
click at [480, 384] on li "Прошлый месяц" at bounding box center [487, 395] width 176 height 42
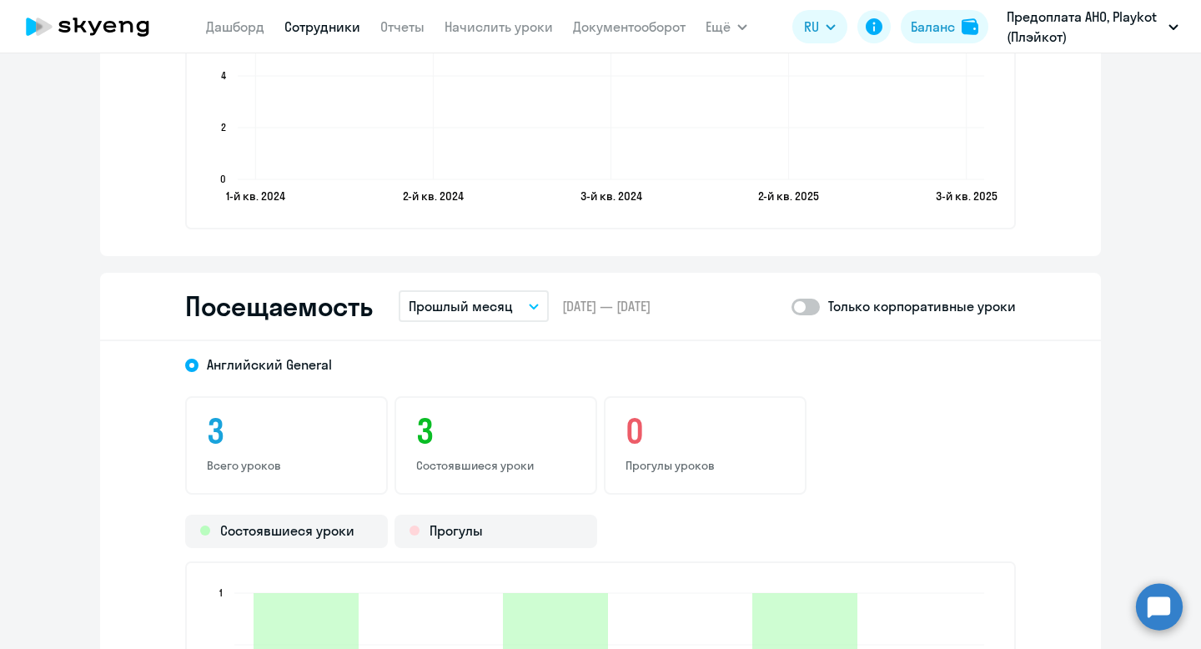
click at [486, 299] on p "Прошлый месяц" at bounding box center [461, 306] width 104 height 20
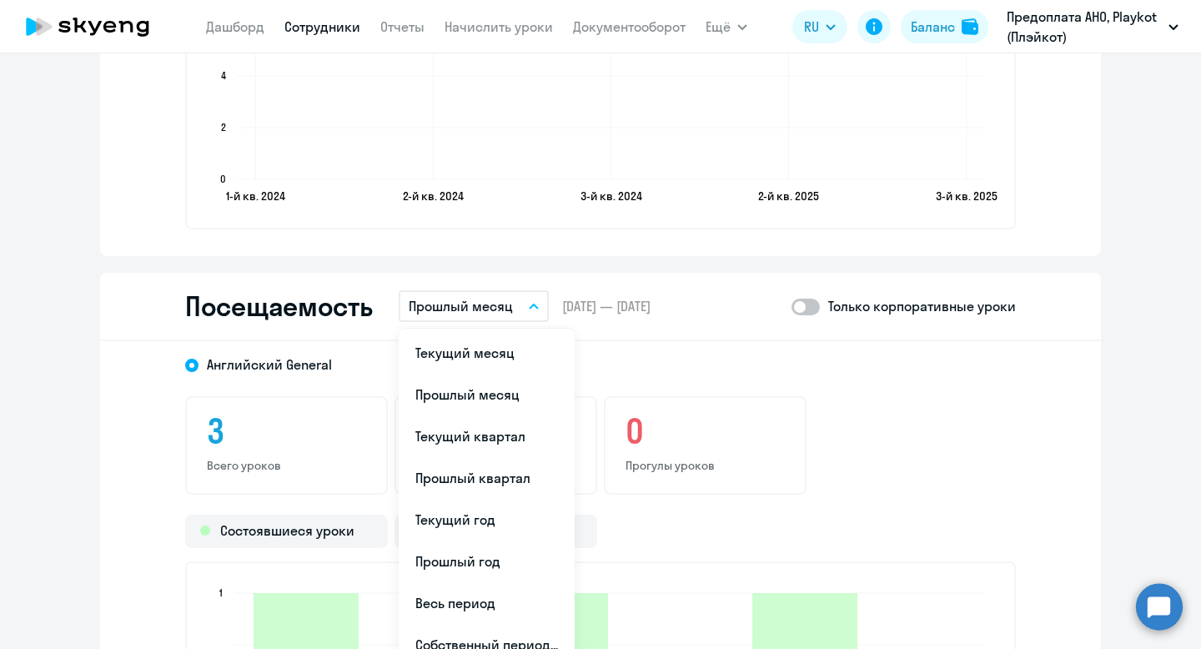
click at [714, 350] on div "Английский General" at bounding box center [585, 359] width 861 height 30
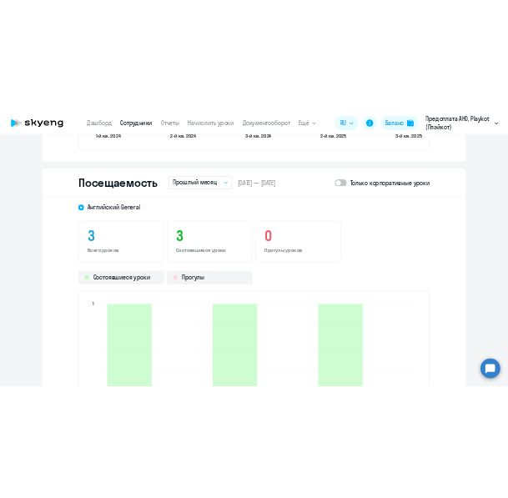
scroll to position [2098, 0]
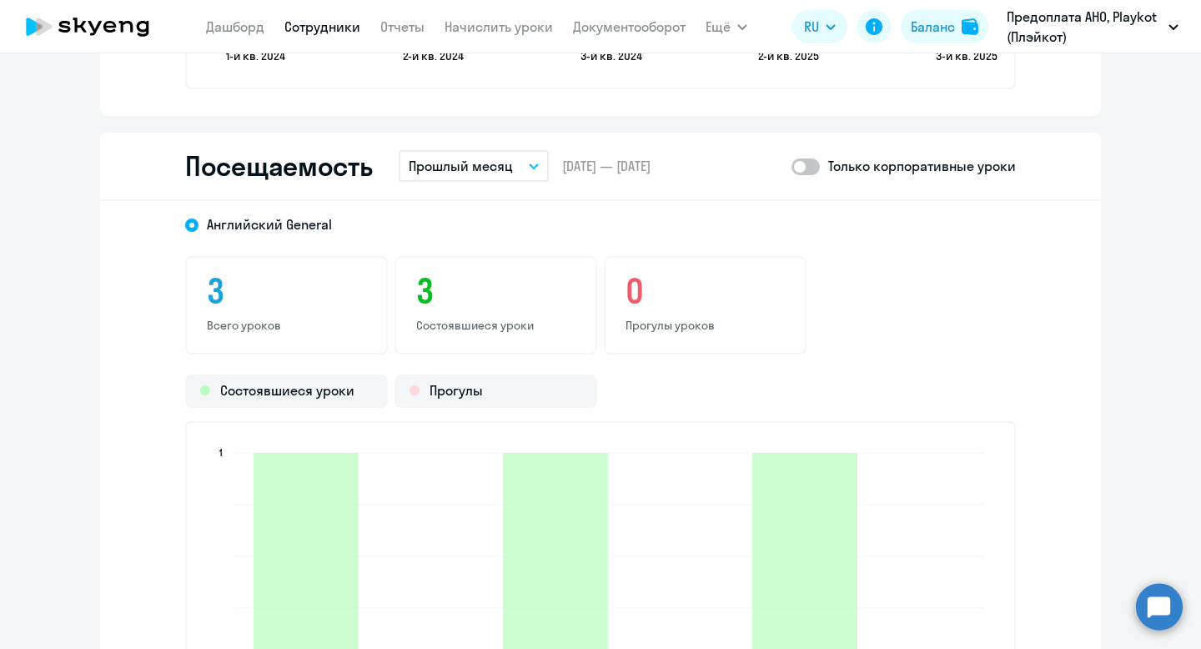
click at [484, 167] on p "Прошлый месяц" at bounding box center [461, 166] width 104 height 20
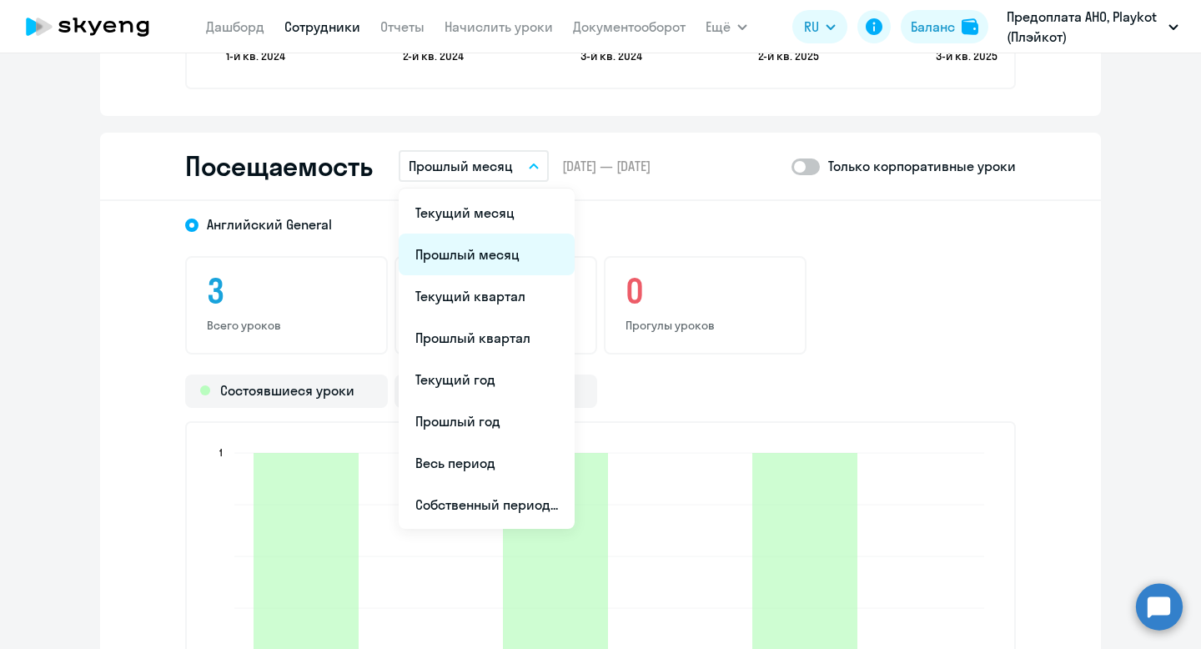
click at [484, 251] on li "Прошлый месяц" at bounding box center [487, 255] width 176 height 42
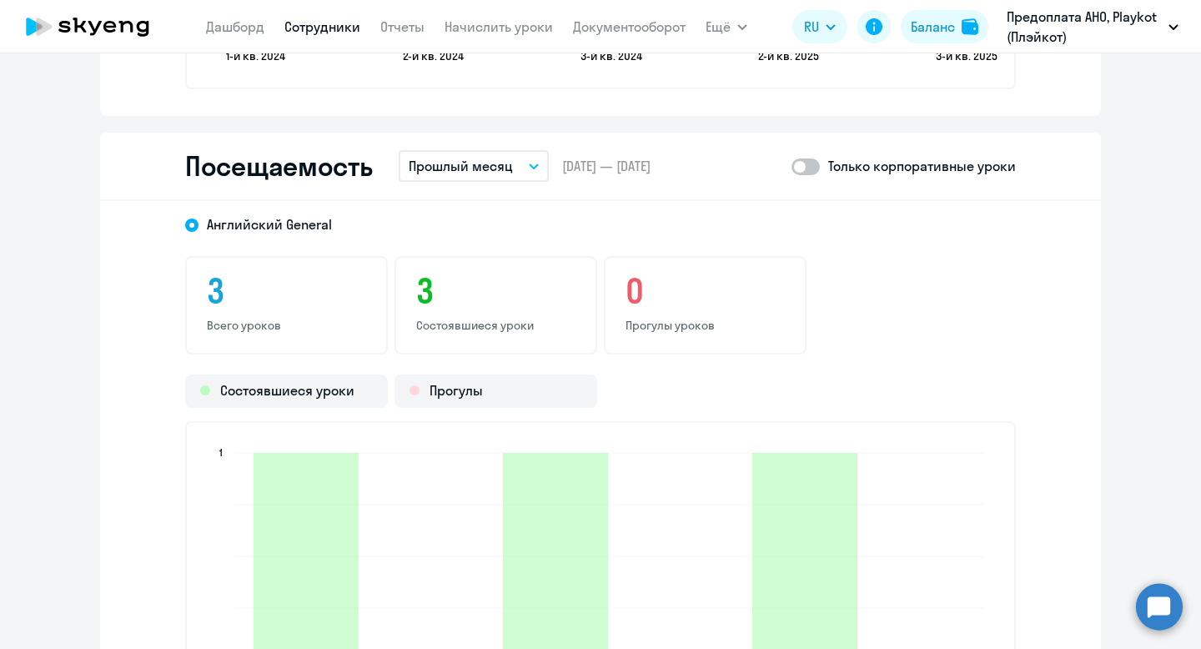
click at [510, 157] on p "Прошлый месяц" at bounding box center [461, 166] width 104 height 20
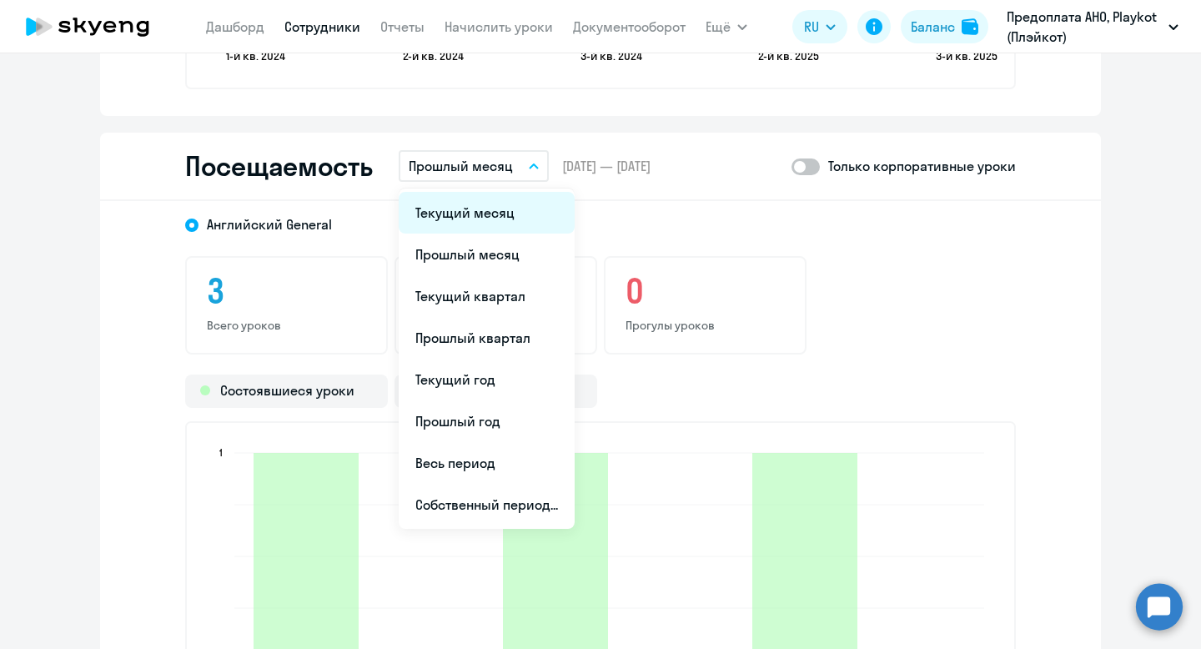
click at [501, 217] on li "Текущий месяц" at bounding box center [487, 213] width 176 height 42
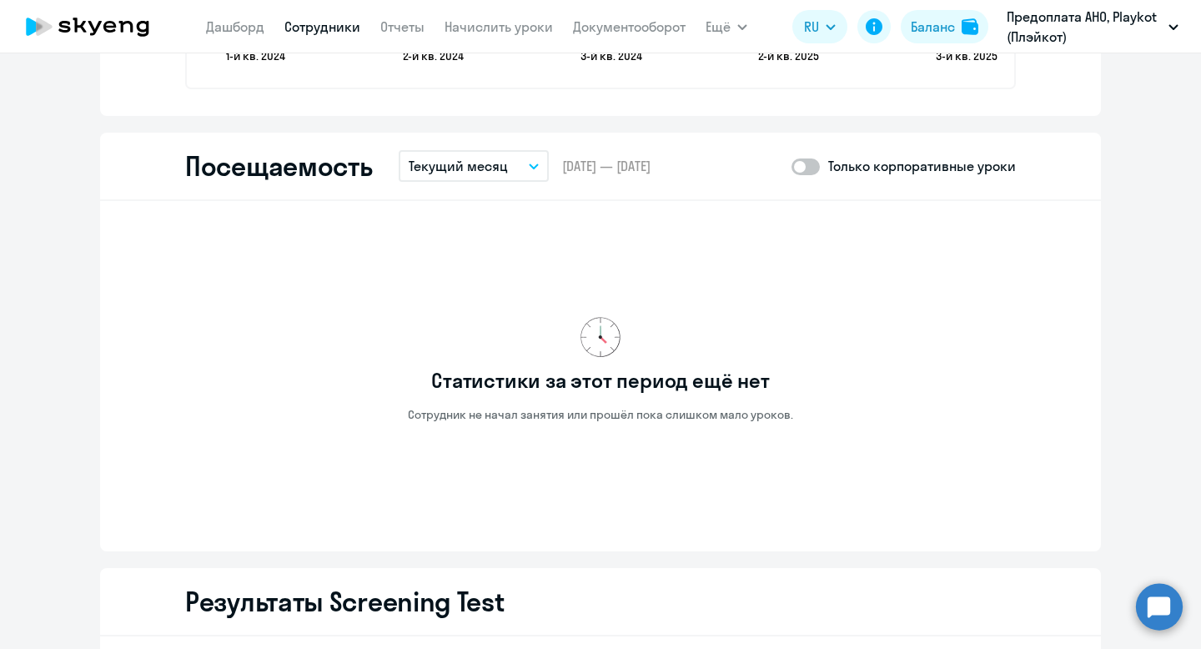
click at [495, 171] on p "Текущий месяц" at bounding box center [458, 166] width 99 height 20
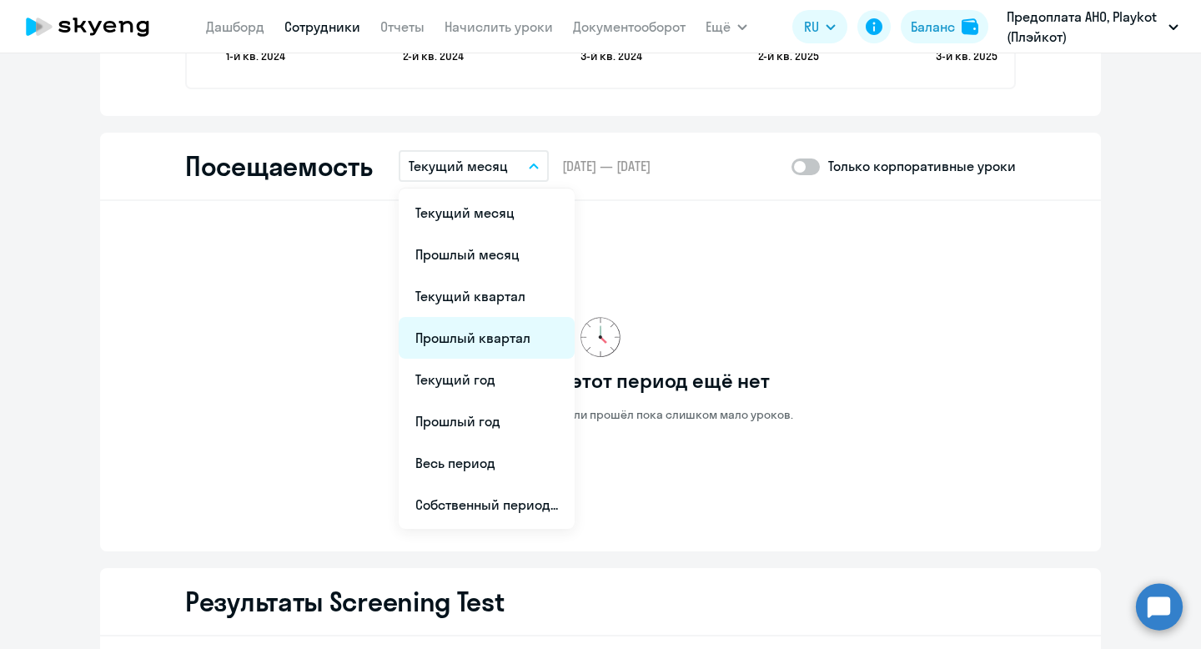
click at [487, 330] on li "Прошлый квартал" at bounding box center [487, 338] width 176 height 42
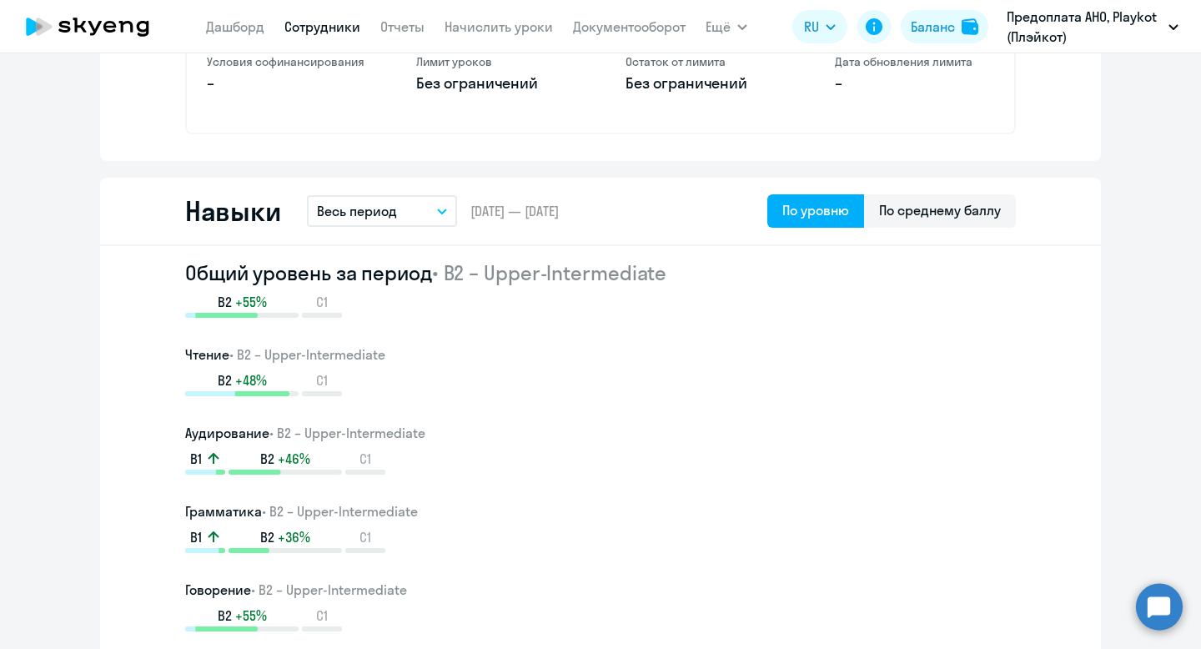
scroll to position [897, 0]
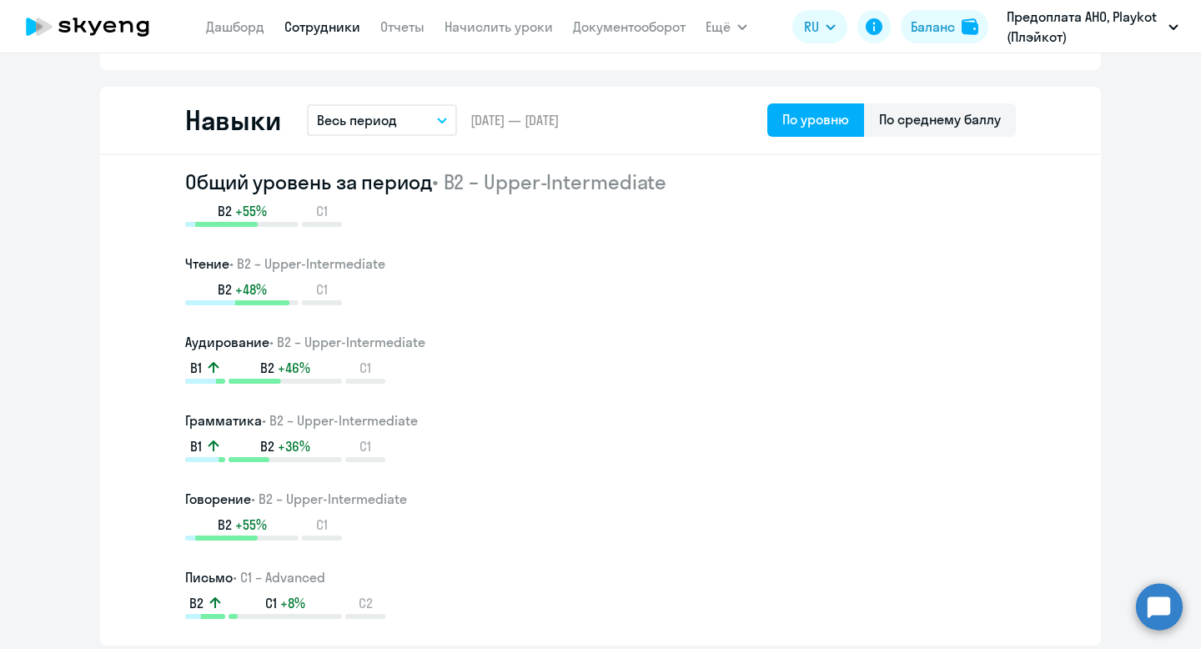
click at [415, 106] on button "Весь период" at bounding box center [382, 120] width 150 height 32
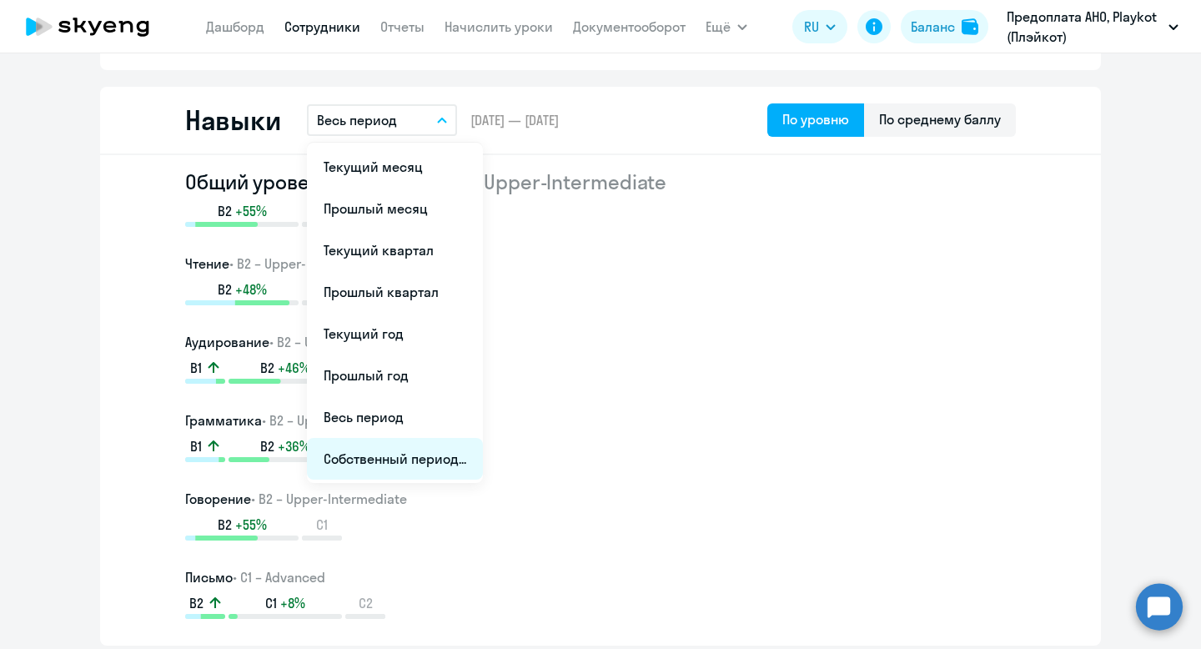
click at [435, 452] on li "Собственный период..." at bounding box center [395, 459] width 176 height 42
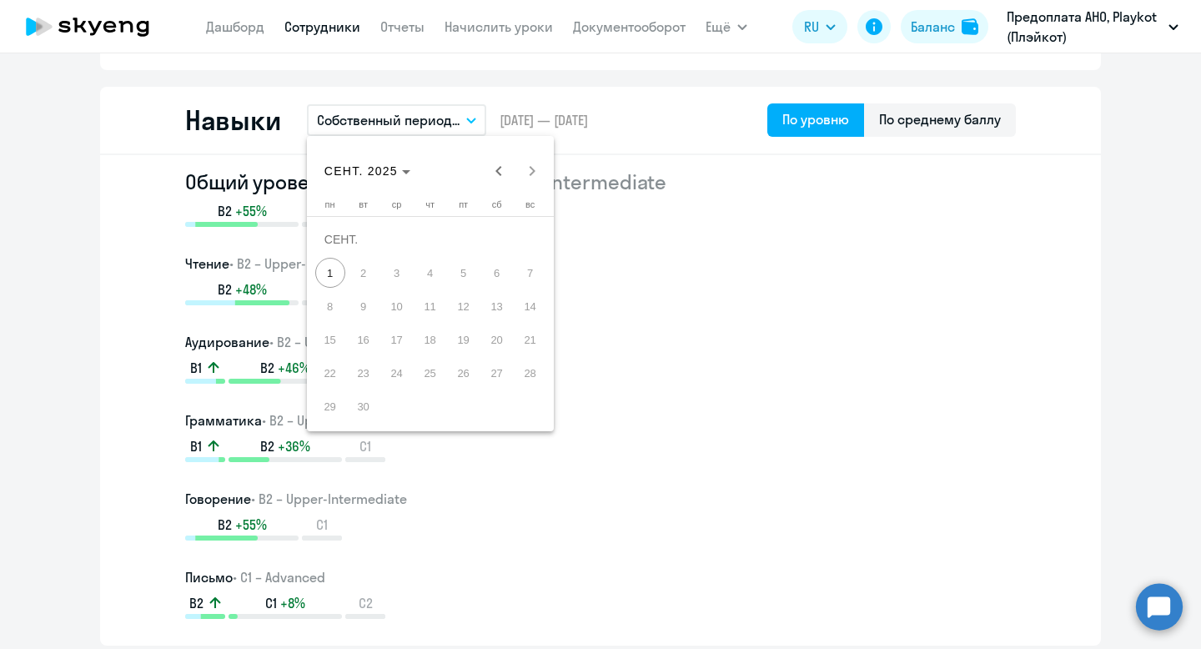
click at [656, 317] on div at bounding box center [600, 324] width 1201 height 649
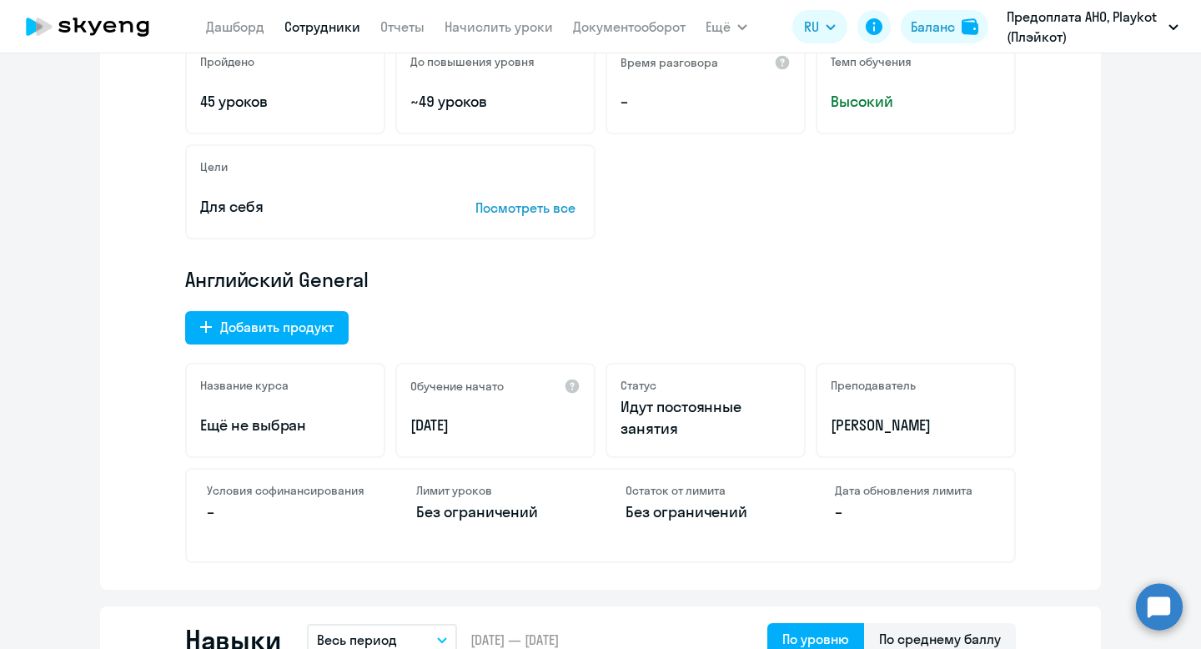
scroll to position [358, 0]
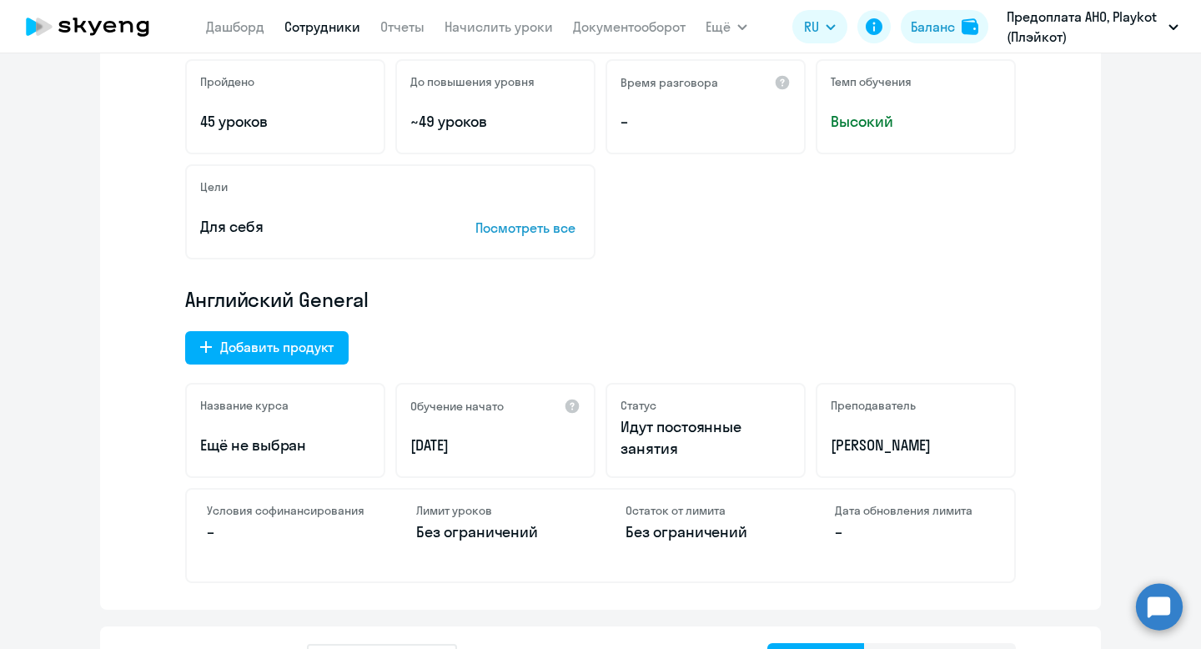
click at [688, 527] on p "Без ограничений" at bounding box center [705, 532] width 159 height 22
click at [472, 532] on p "Без ограничений" at bounding box center [495, 532] width 159 height 22
click at [715, 530] on p "Без ограничений" at bounding box center [705, 532] width 159 height 22
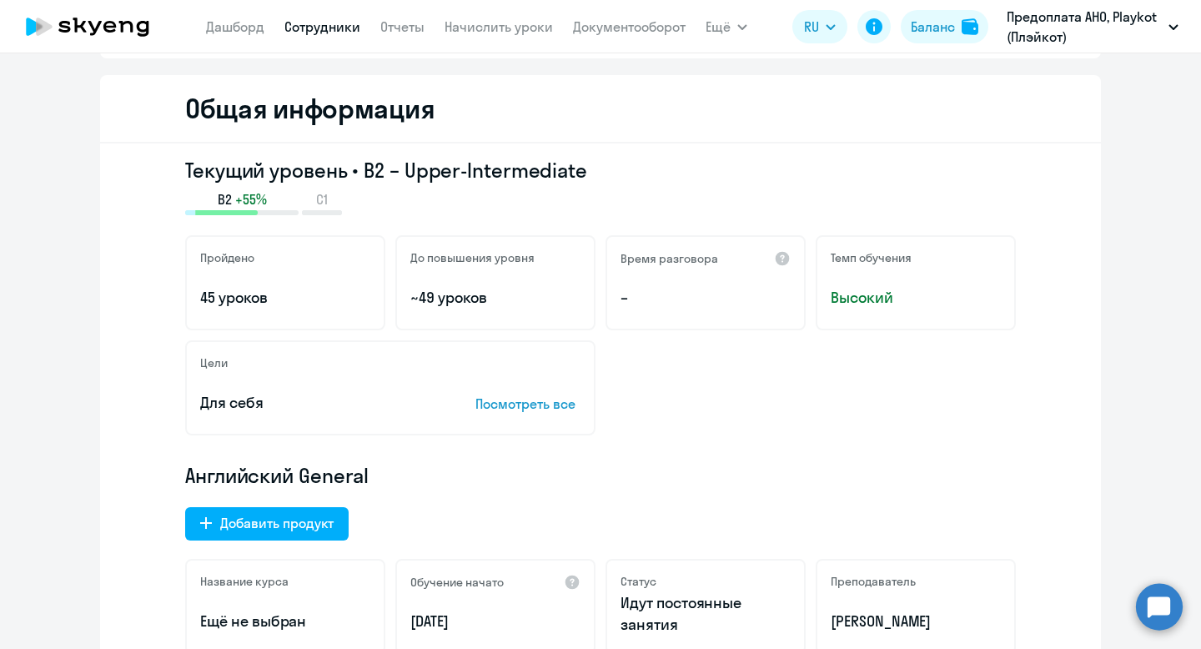
scroll to position [168, 0]
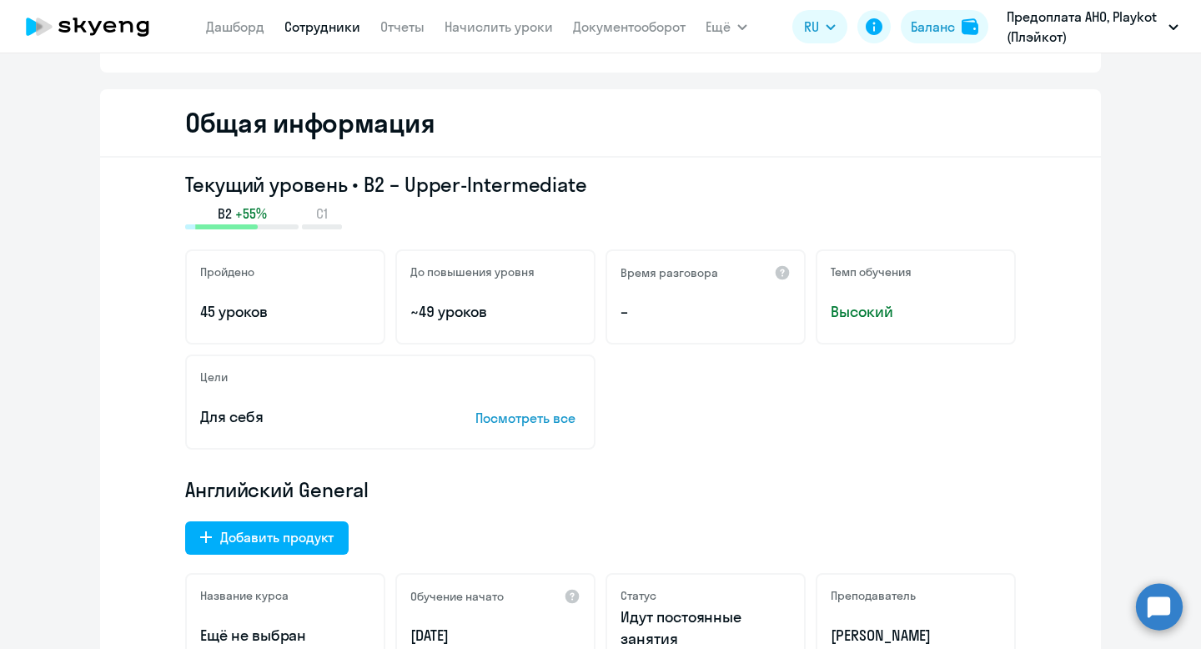
click at [490, 288] on div "До повышения уровня ~49 уроков" at bounding box center [495, 296] width 200 height 95
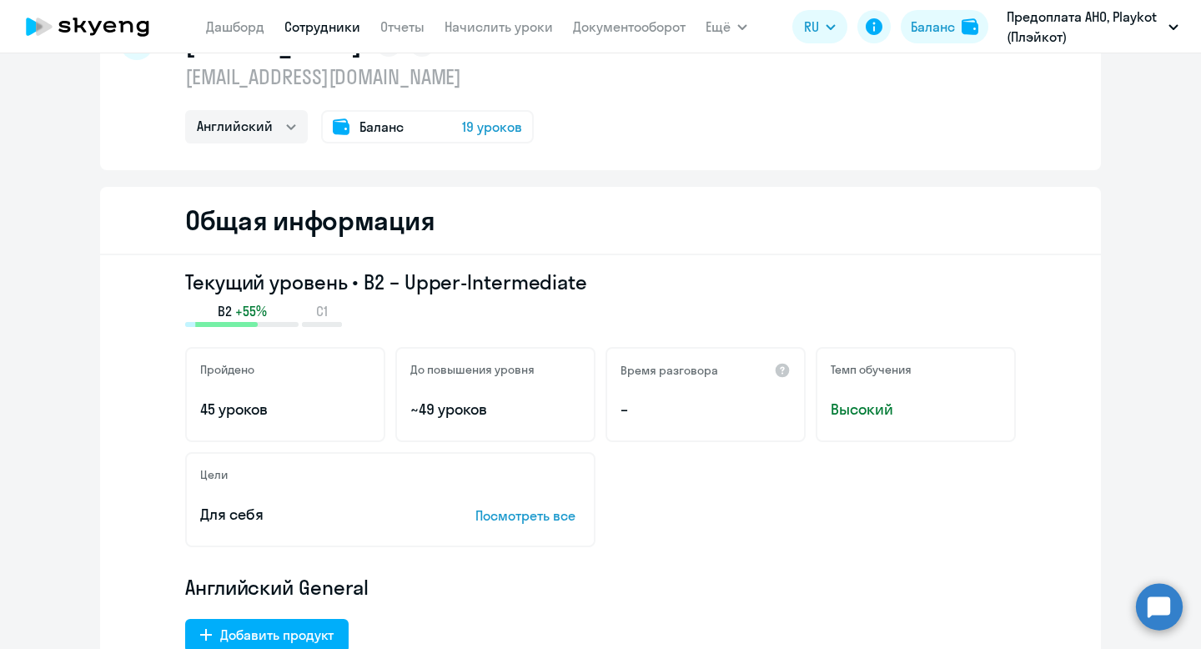
scroll to position [0, 0]
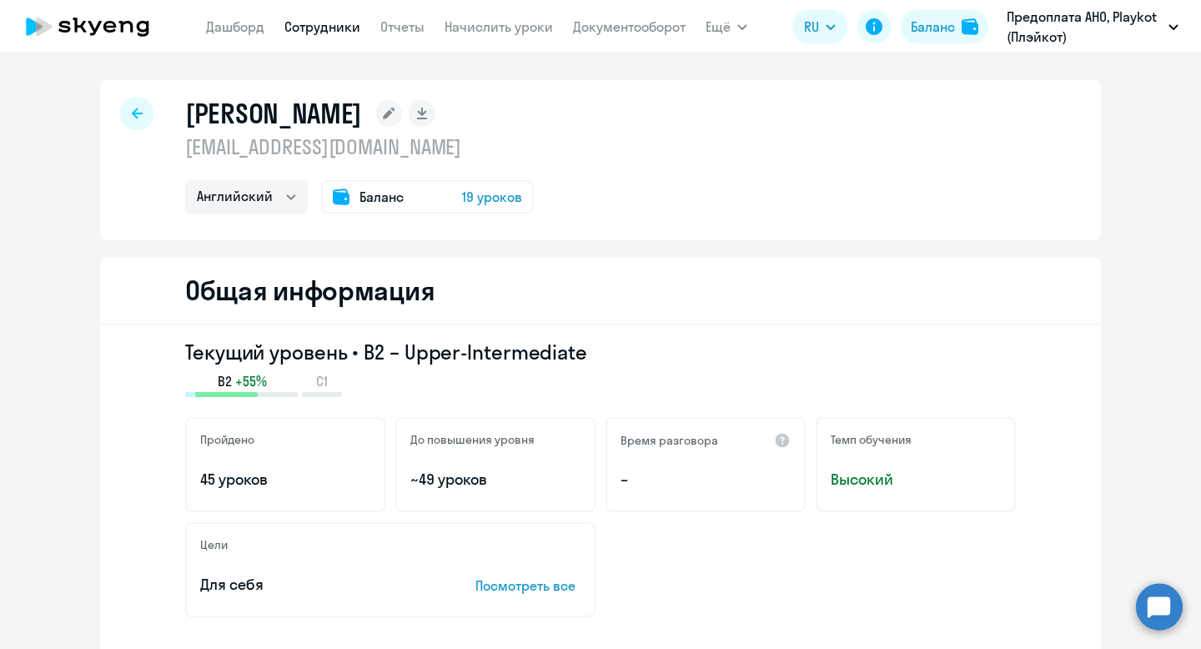
click at [490, 191] on span "19 уроков" at bounding box center [492, 197] width 60 height 20
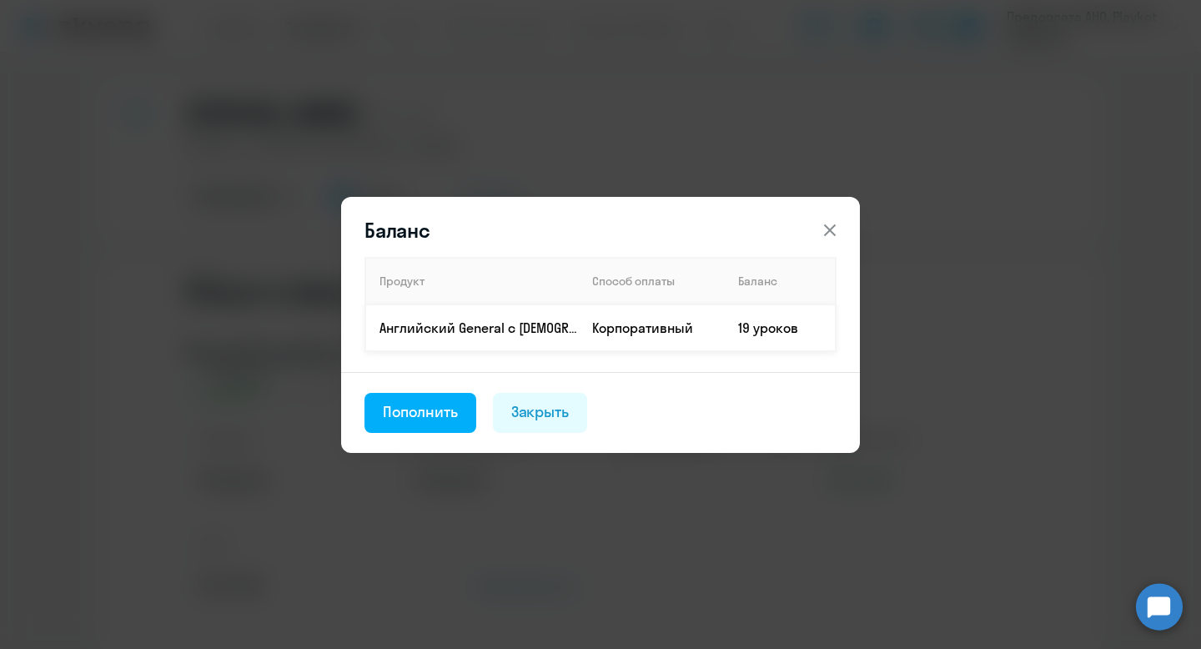
click at [580, 328] on td "Корпоративный" at bounding box center [652, 327] width 146 height 47
click at [533, 406] on div "Закрыть" at bounding box center [540, 412] width 58 height 22
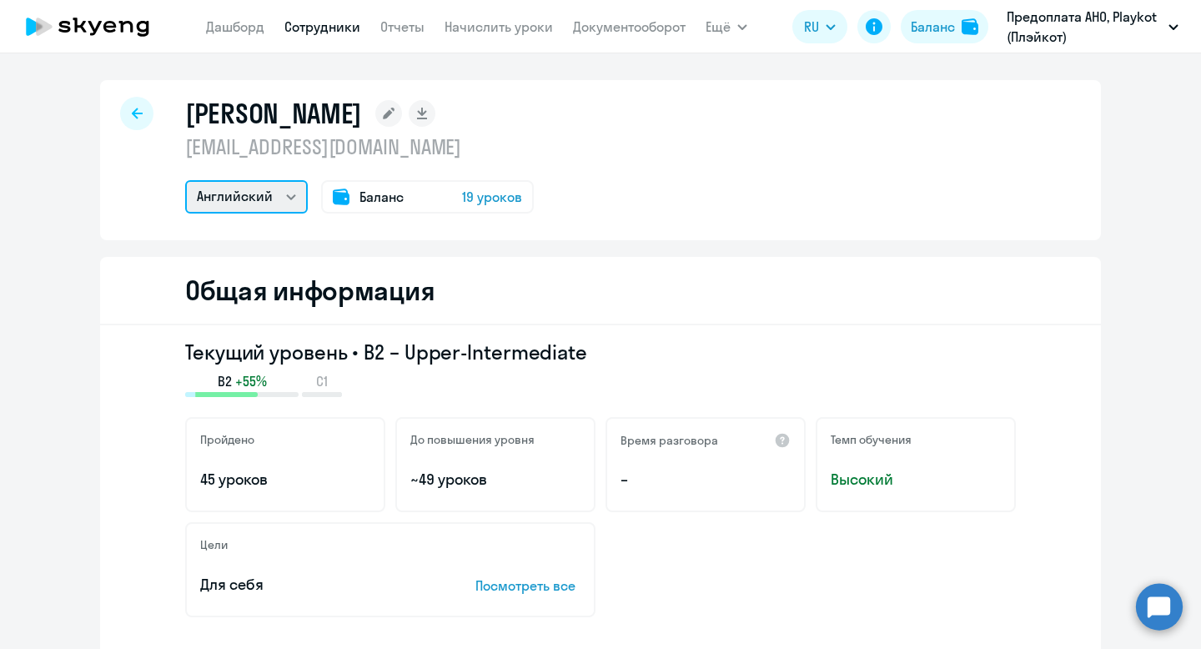
click at [274, 194] on select "Английский" at bounding box center [246, 196] width 123 height 33
